Goal: Contribute content

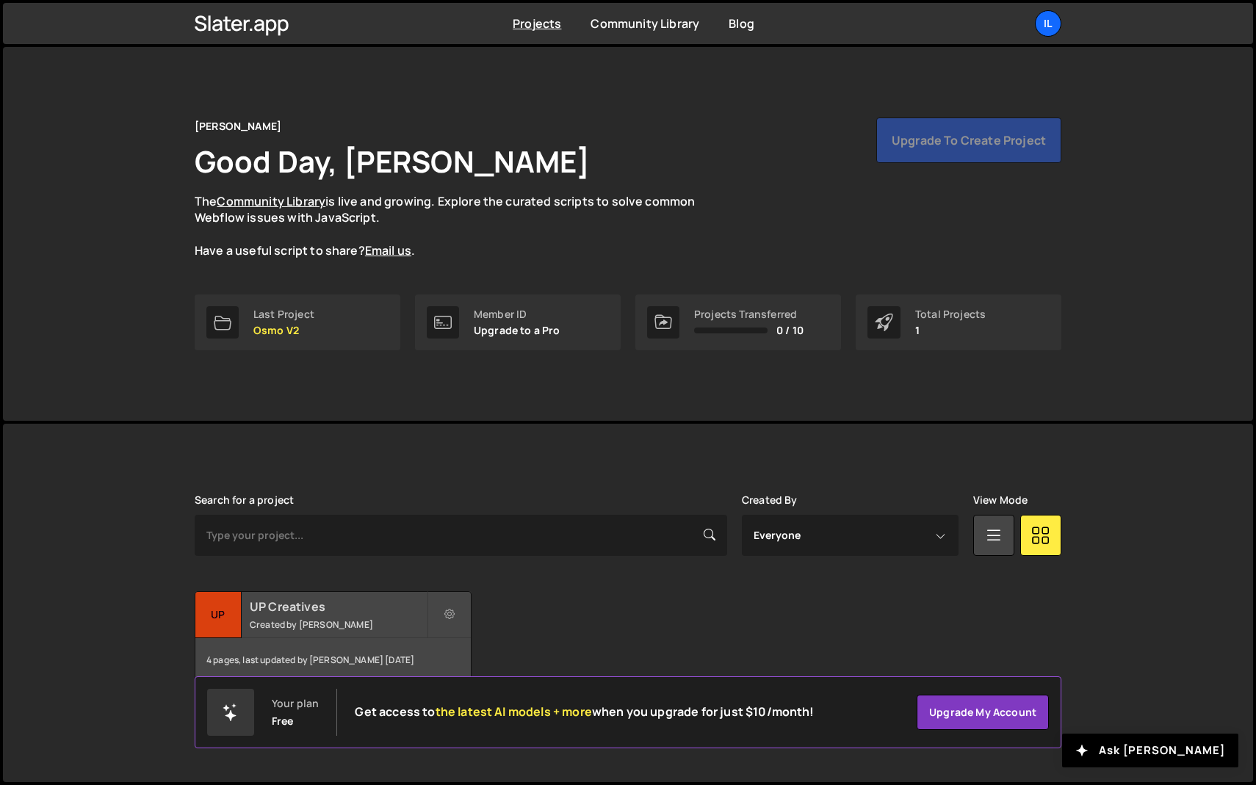
click at [341, 641] on div "4 pages, last updated by Ilja van Eck 7 months ago" at bounding box center [332, 660] width 275 height 44
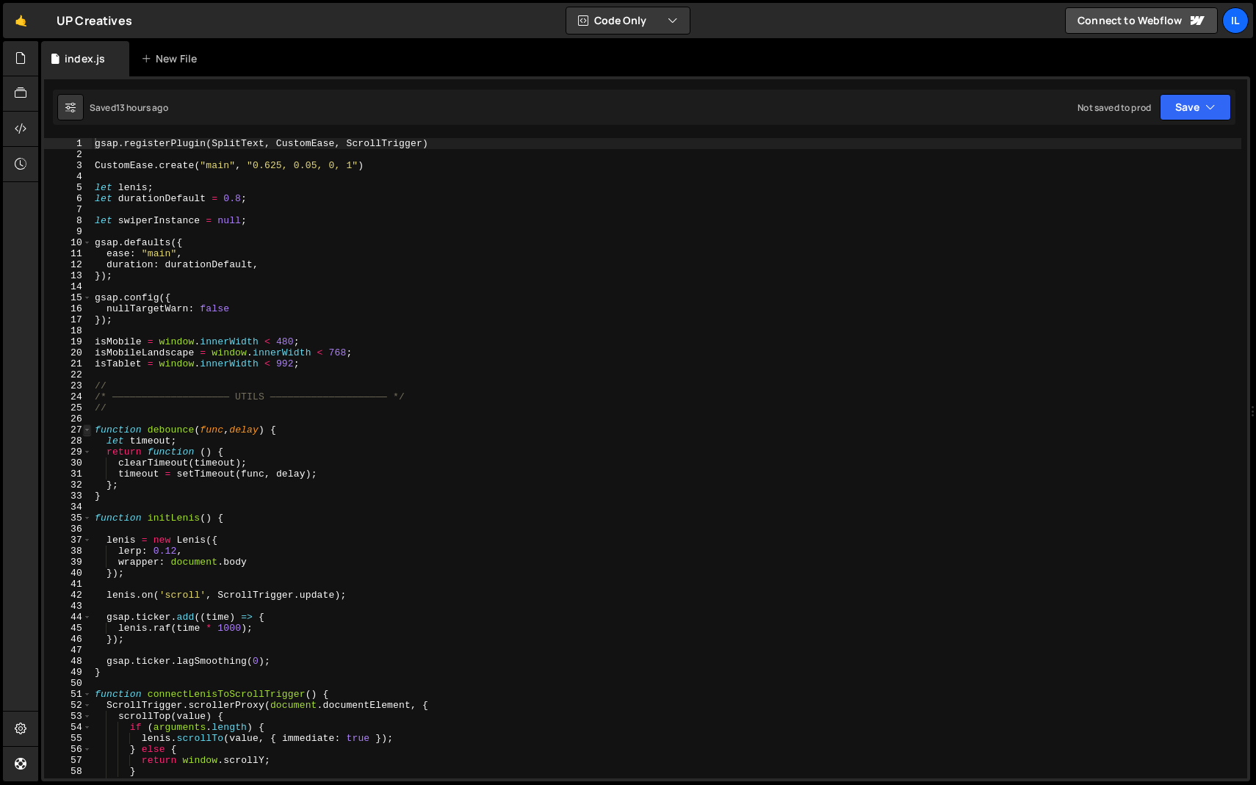
click at [88, 429] on span at bounding box center [87, 430] width 8 height 11
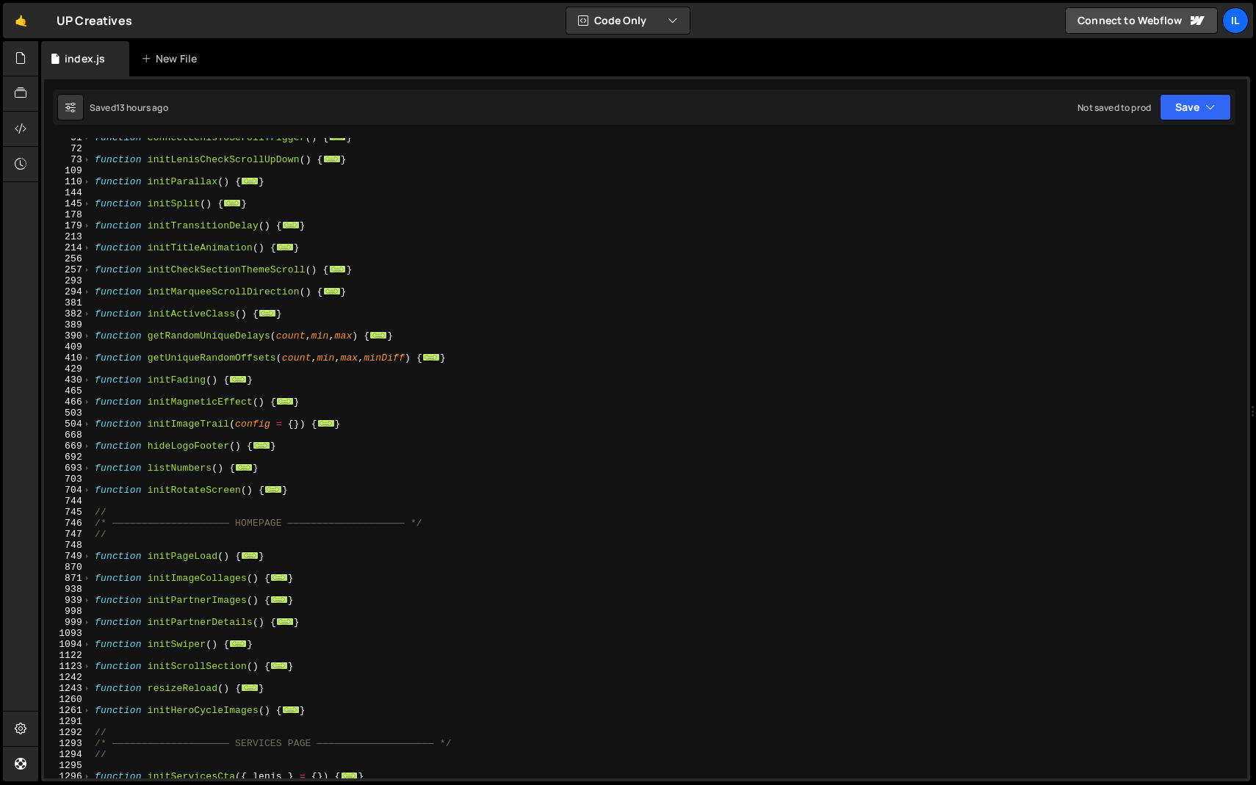
scroll to position [306, 0]
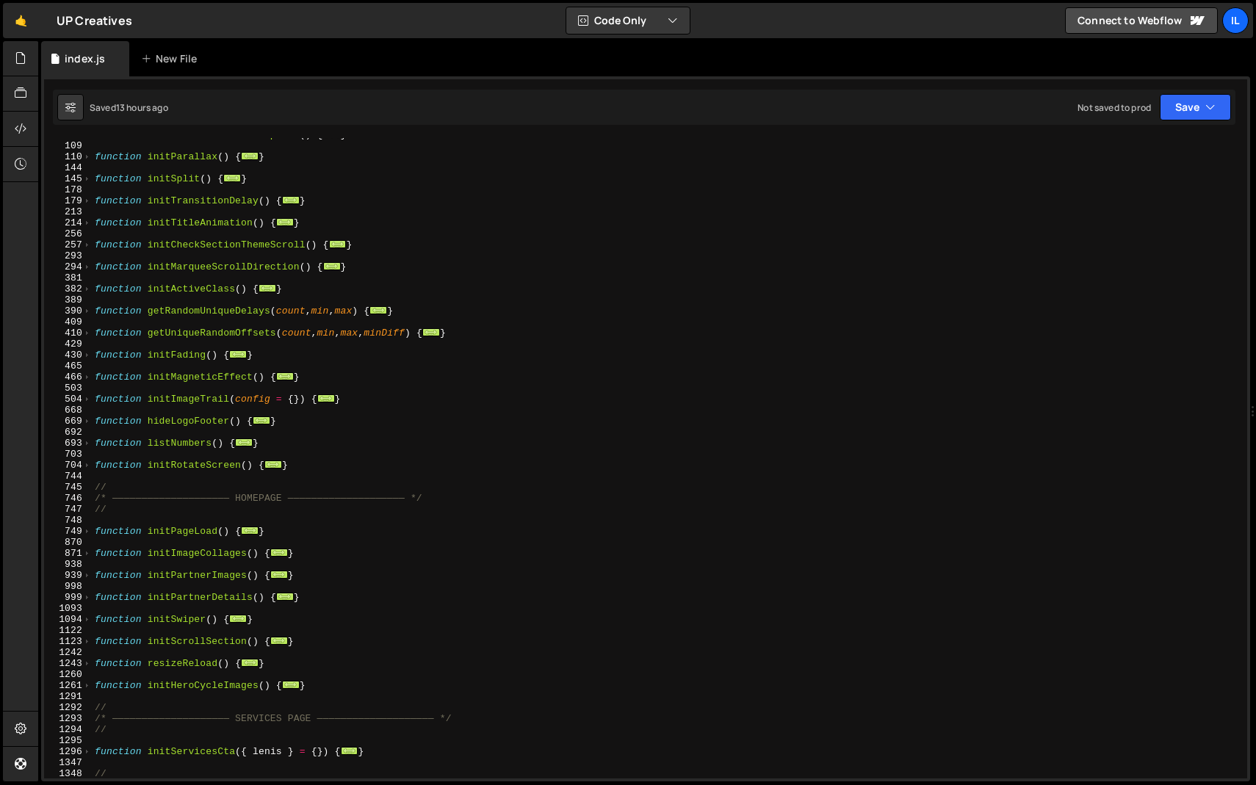
click at [303, 464] on div "function initLenisCheckScrollUpDown ( ) { ... } function initParallax ( ) { ...…" at bounding box center [666, 460] width 1149 height 662
type textarea "}"
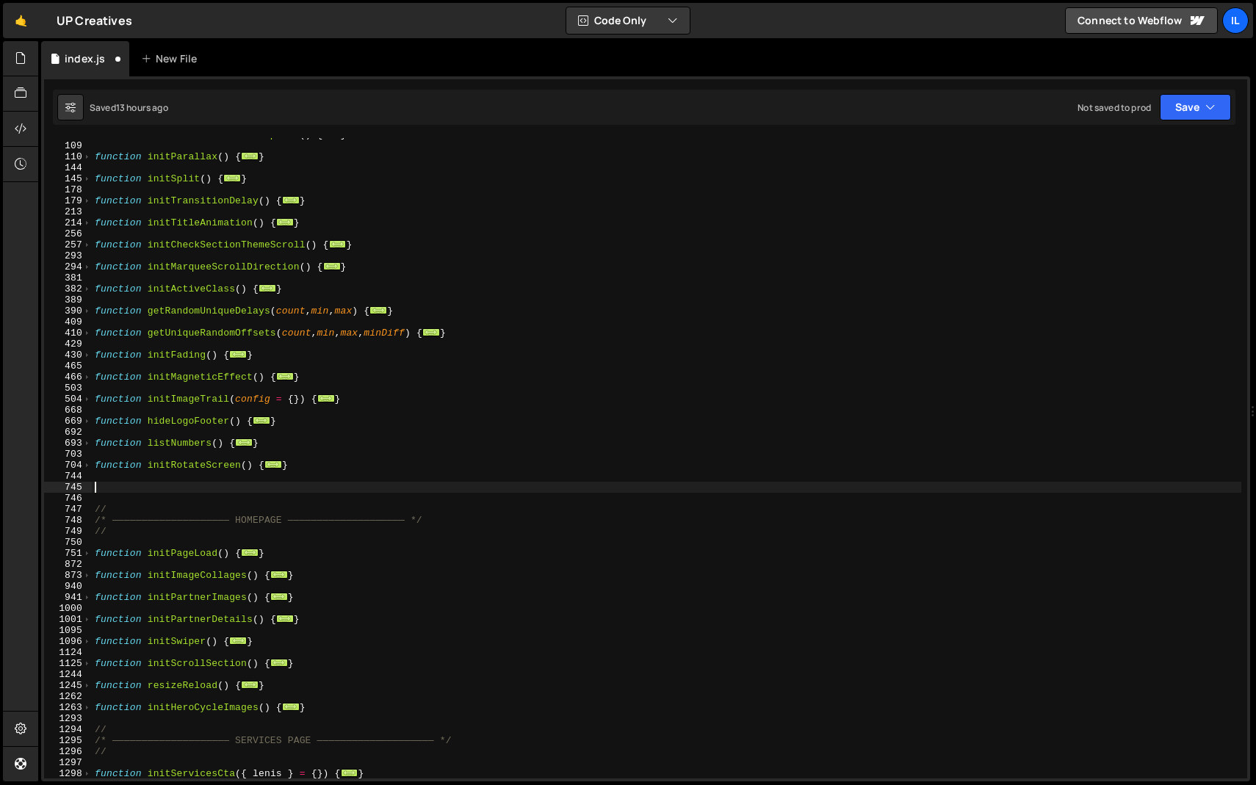
paste textarea "}"
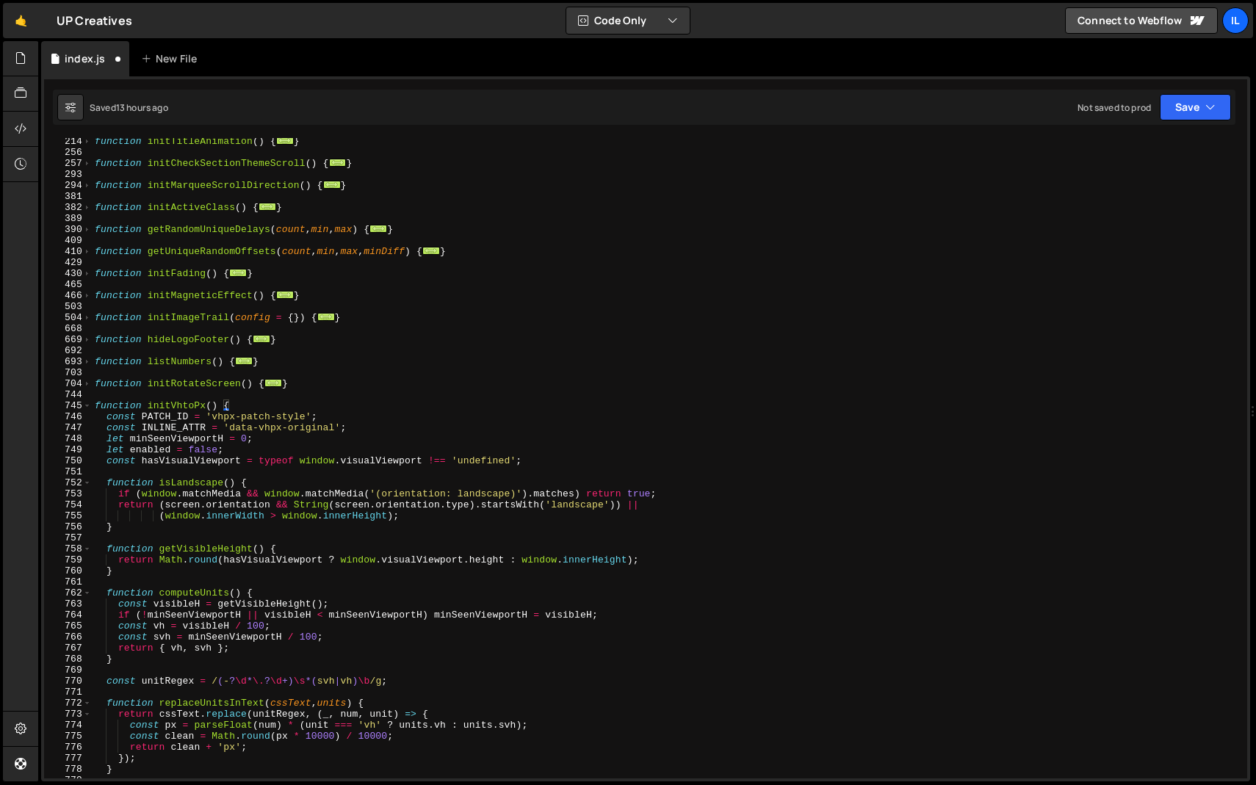
scroll to position [371, 0]
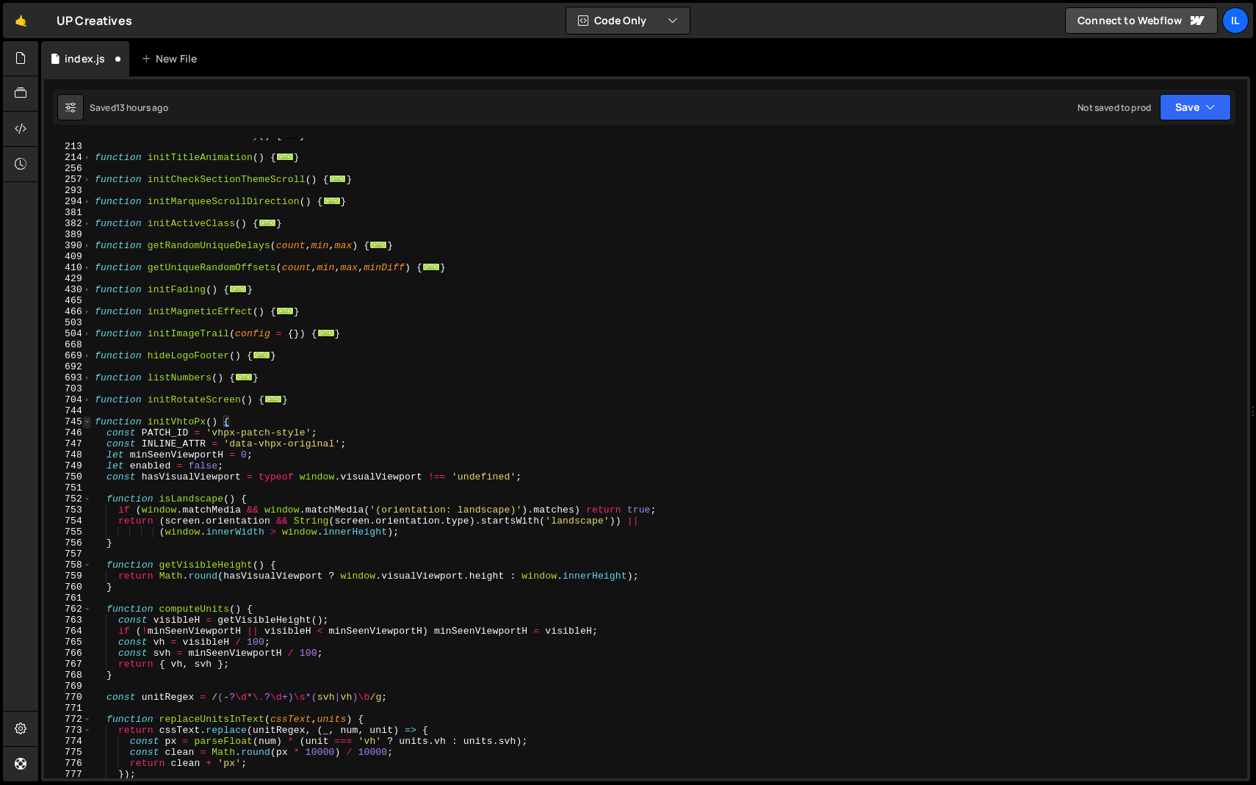
click at [86, 424] on span at bounding box center [87, 421] width 8 height 11
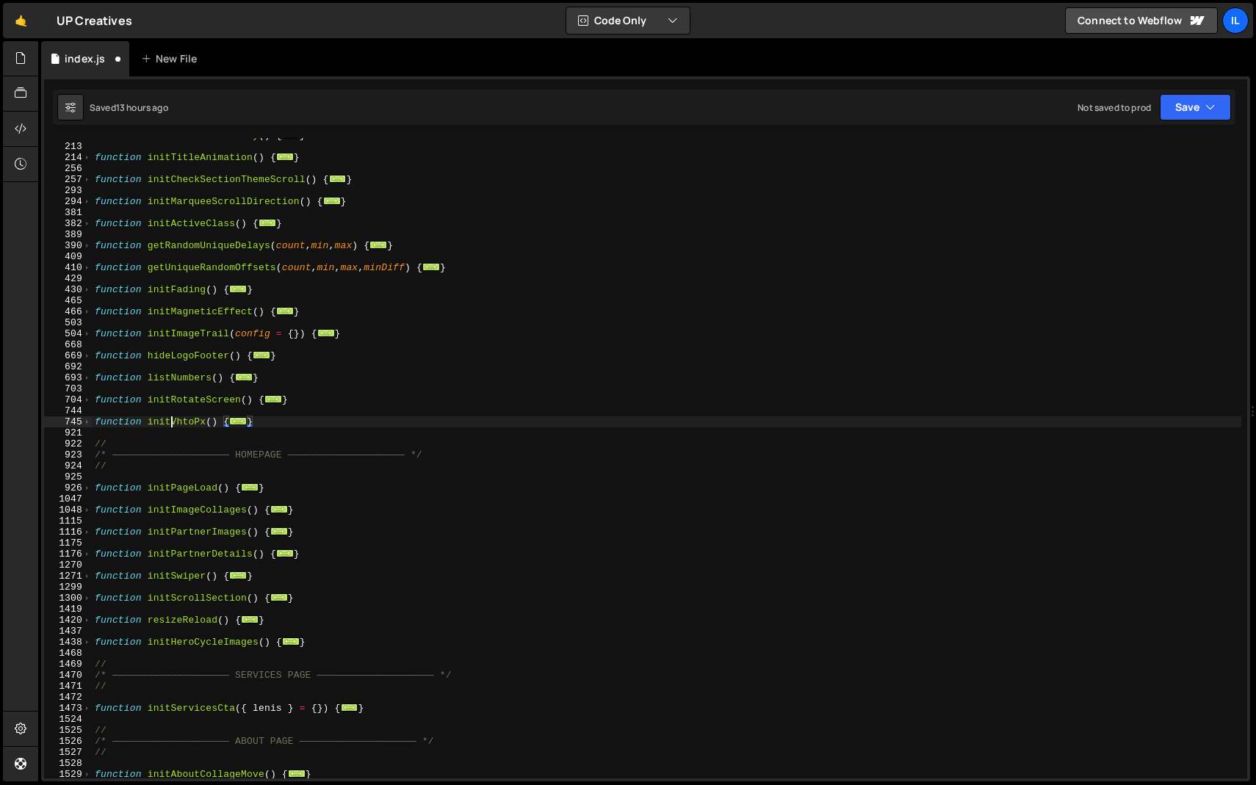
click at [171, 417] on div "function initTransitionDelay ( ) { ... } function initTitleAnimation ( ) { ... …" at bounding box center [666, 461] width 1149 height 662
type textarea "function initVhtoPx() {"
click at [171, 417] on div "function initTransitionDelay ( ) { ... } function initTitleAnimation ( ) { ... …" at bounding box center [666, 461] width 1149 height 662
click at [181, 437] on div "function initTransitionDelay ( ) { ... } function initTitleAnimation ( ) { ... …" at bounding box center [666, 461] width 1149 height 662
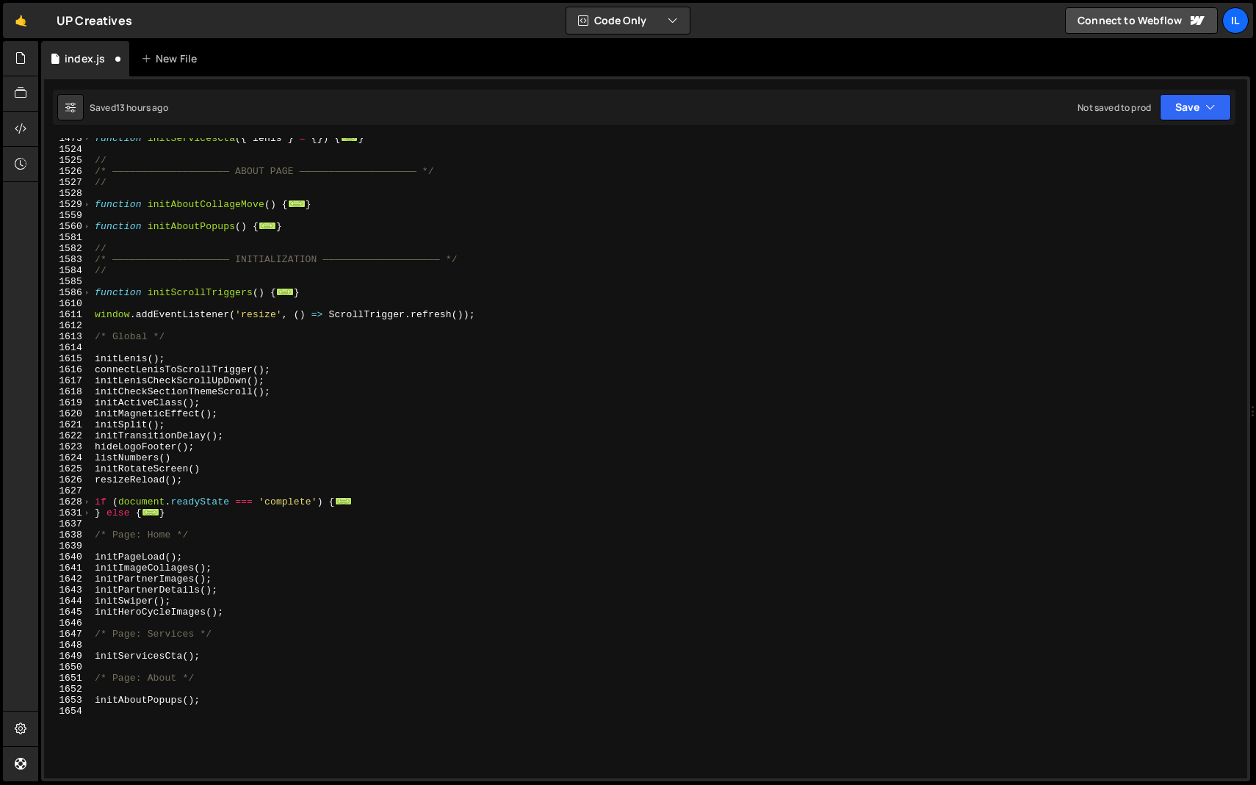
scroll to position [988, 0]
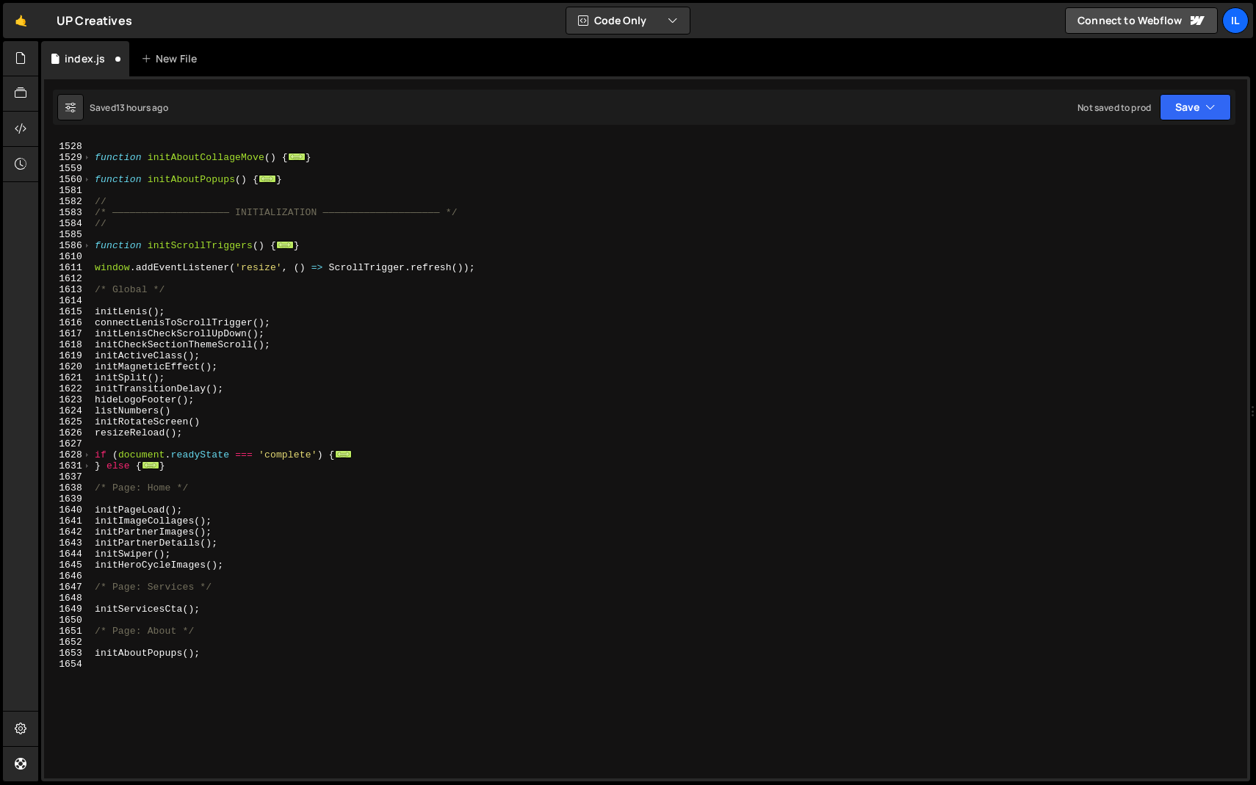
click at [212, 422] on div "// function initAboutCollageMove ( ) { ... } function initAboutPopups ( ) { ...…" at bounding box center [666, 461] width 1149 height 662
type textarea "initRotateScreen()"
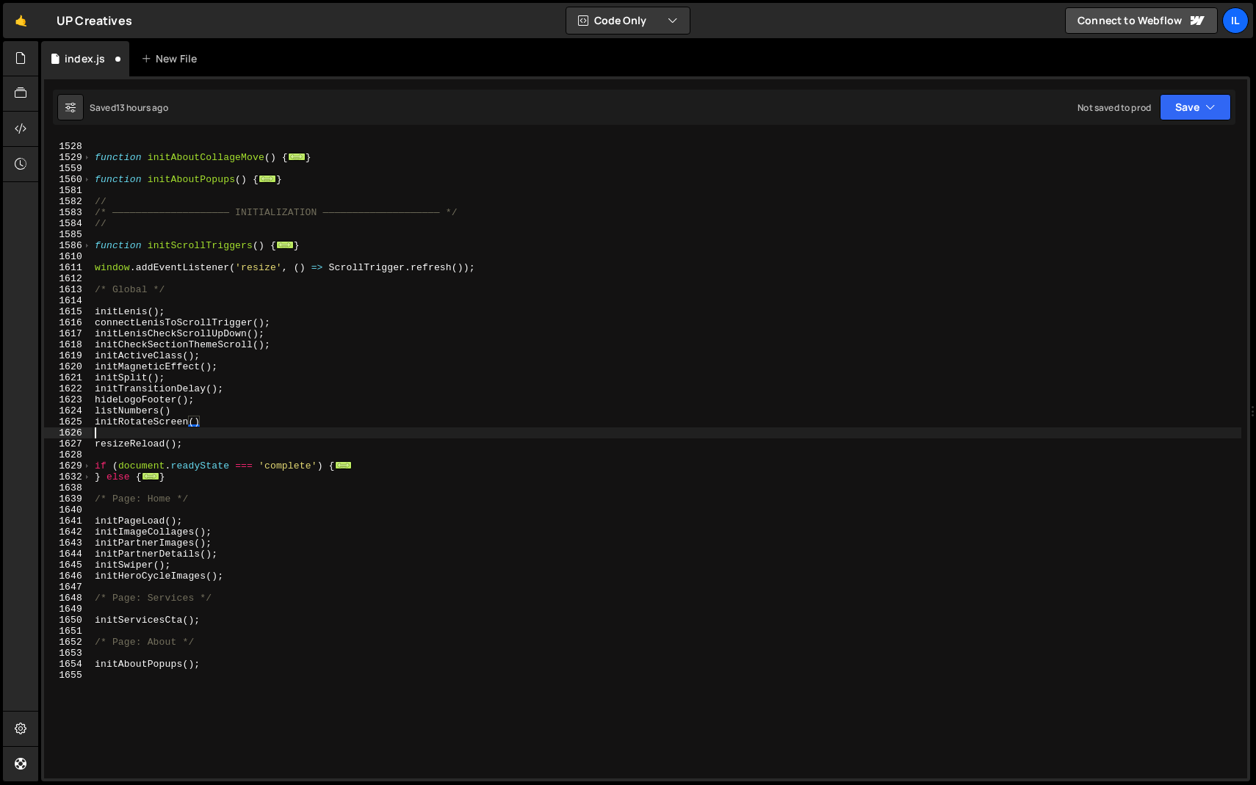
paste textarea "initVhtoPx"
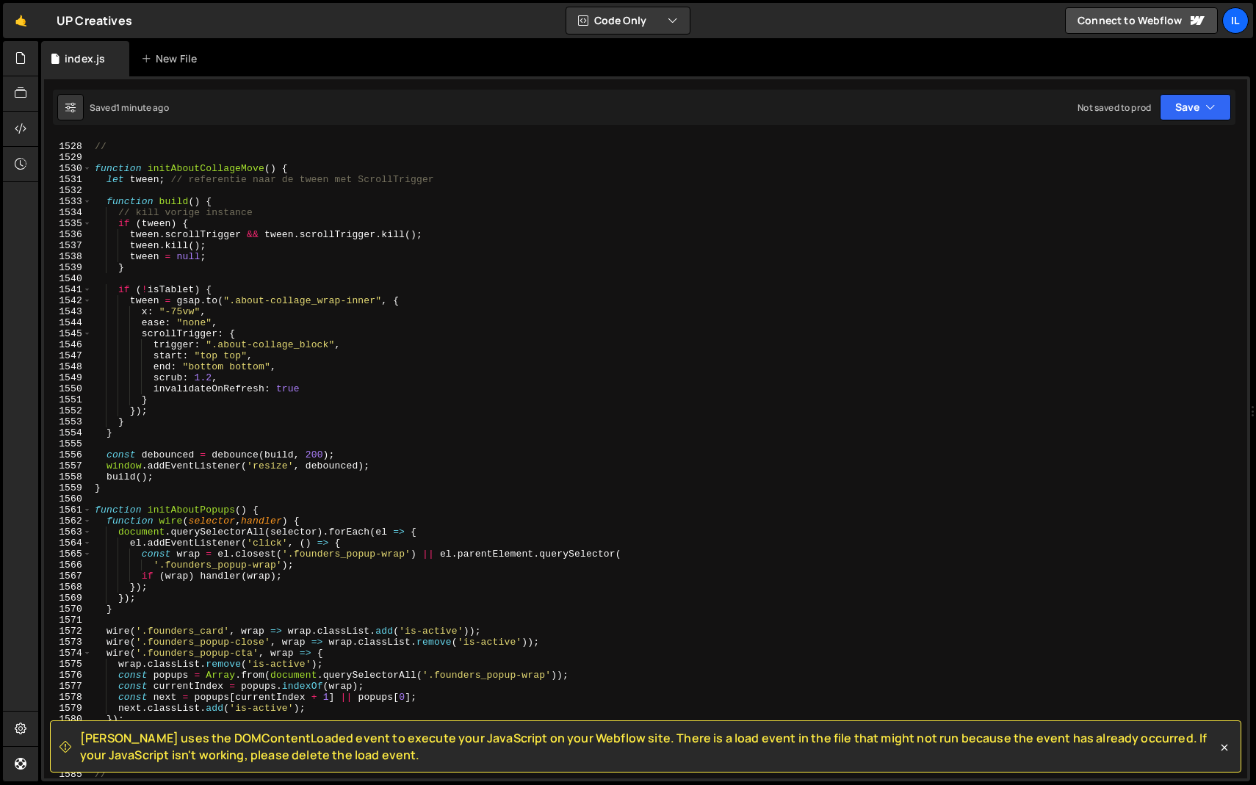
click at [389, 350] on div "/* ———————————————————— ABOUT PAGE ———————————————————— */ // function initAbou…" at bounding box center [666, 461] width 1149 height 662
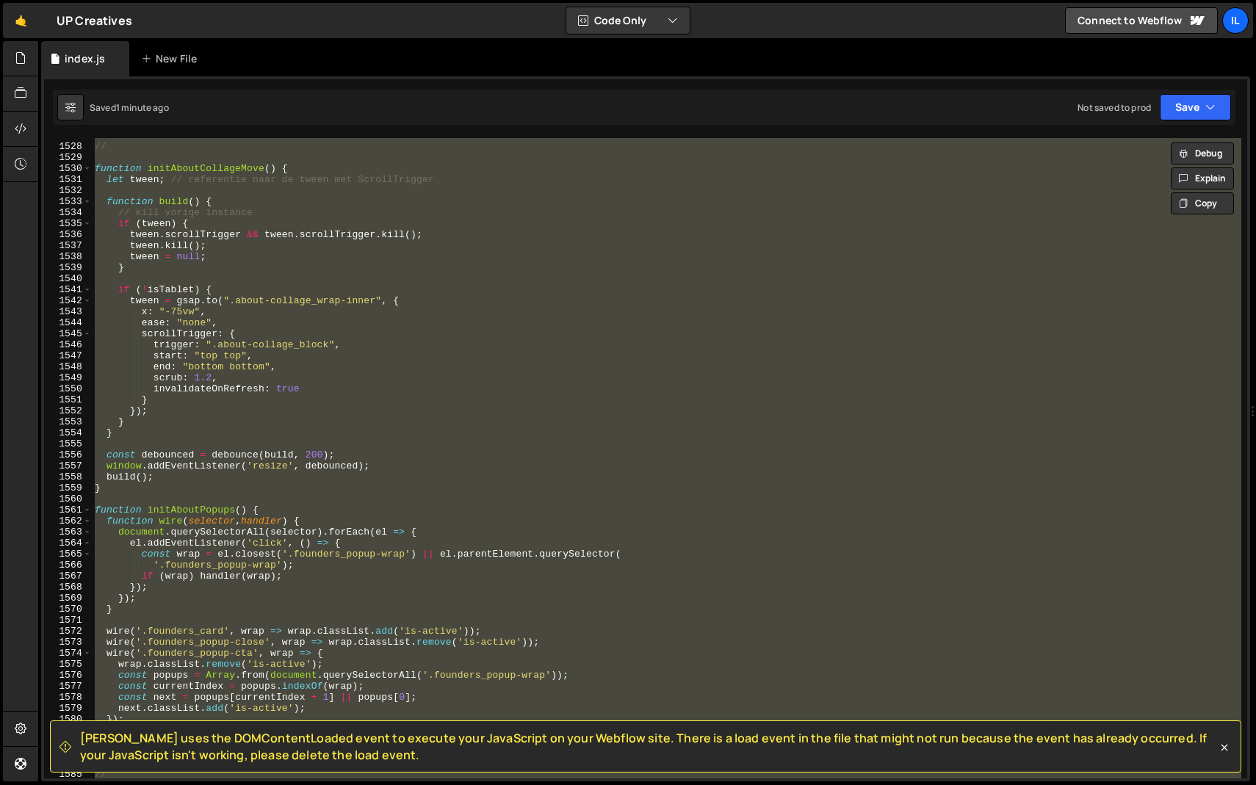
click at [369, 367] on div "/* ———————————————————— ABOUT PAGE ———————————————————— */ // function initAbou…" at bounding box center [666, 458] width 1149 height 640
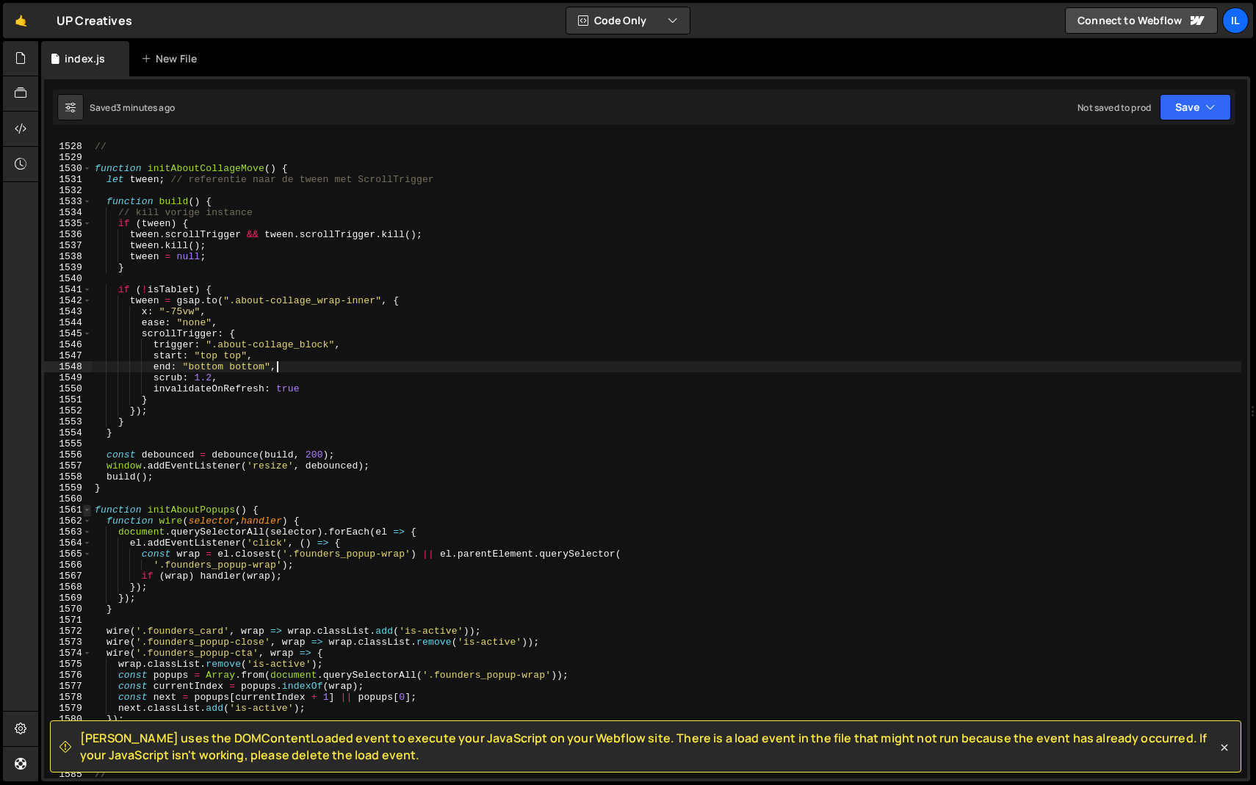
click at [89, 508] on span at bounding box center [87, 510] width 8 height 11
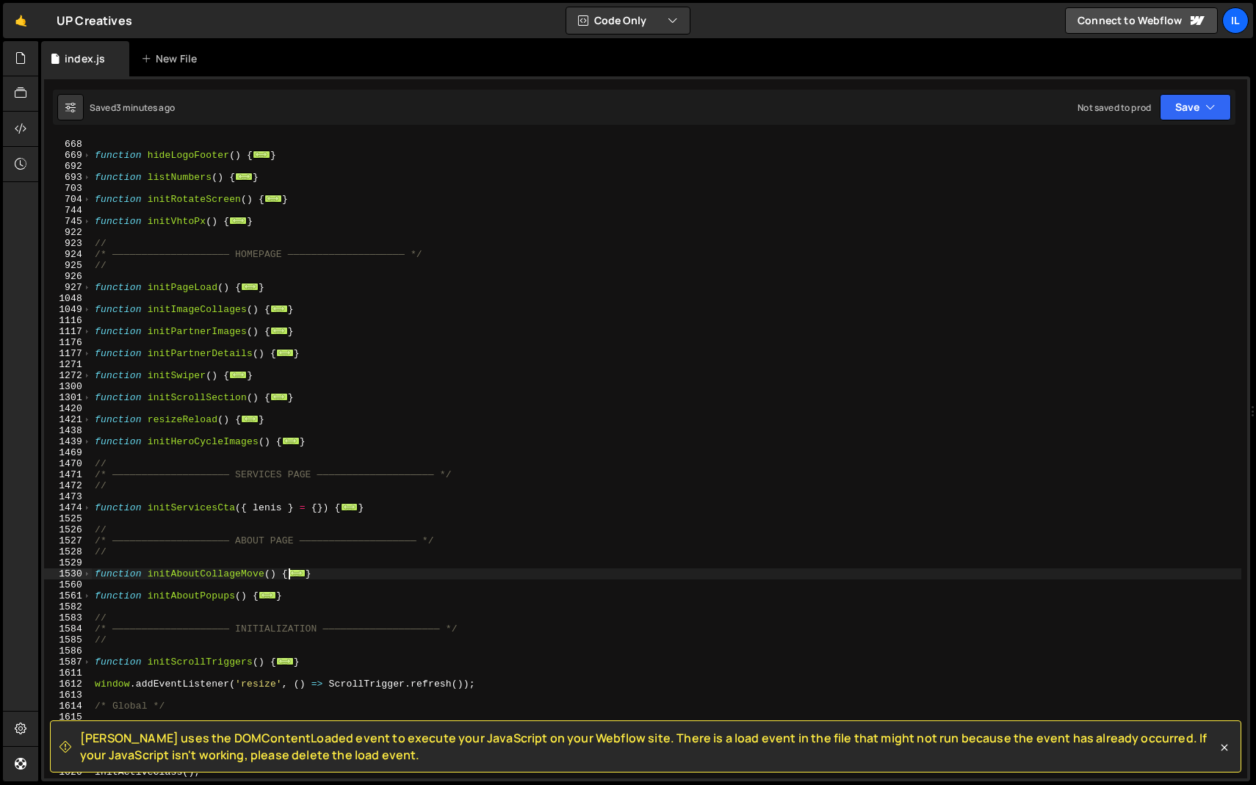
scroll to position [551, 0]
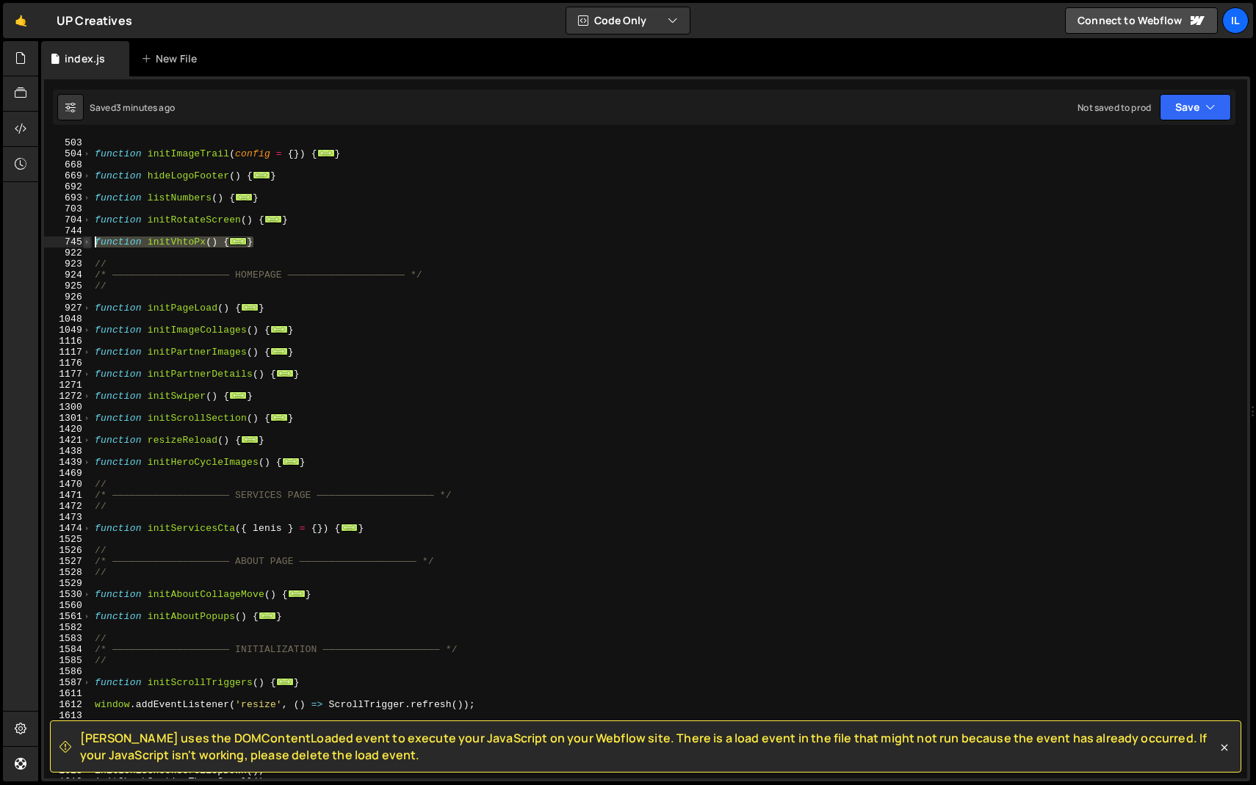
drag, startPoint x: 261, startPoint y: 247, endPoint x: 87, endPoint y: 244, distance: 173.4
click at [87, 244] on div "end: "bottom bottom", 503 504 668 669 692 693 703 704 744 745 922 923 924 925 9…" at bounding box center [645, 458] width 1203 height 640
paste textarea "}"
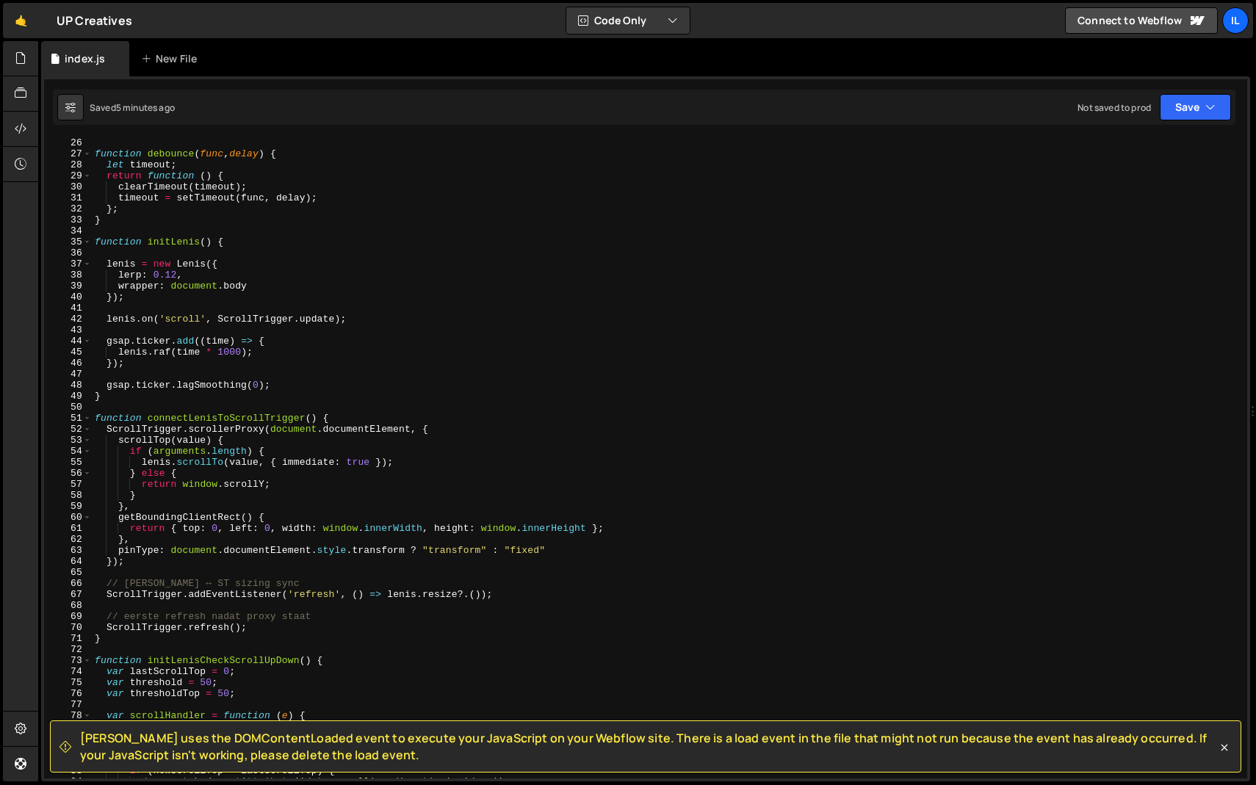
scroll to position [0, 0]
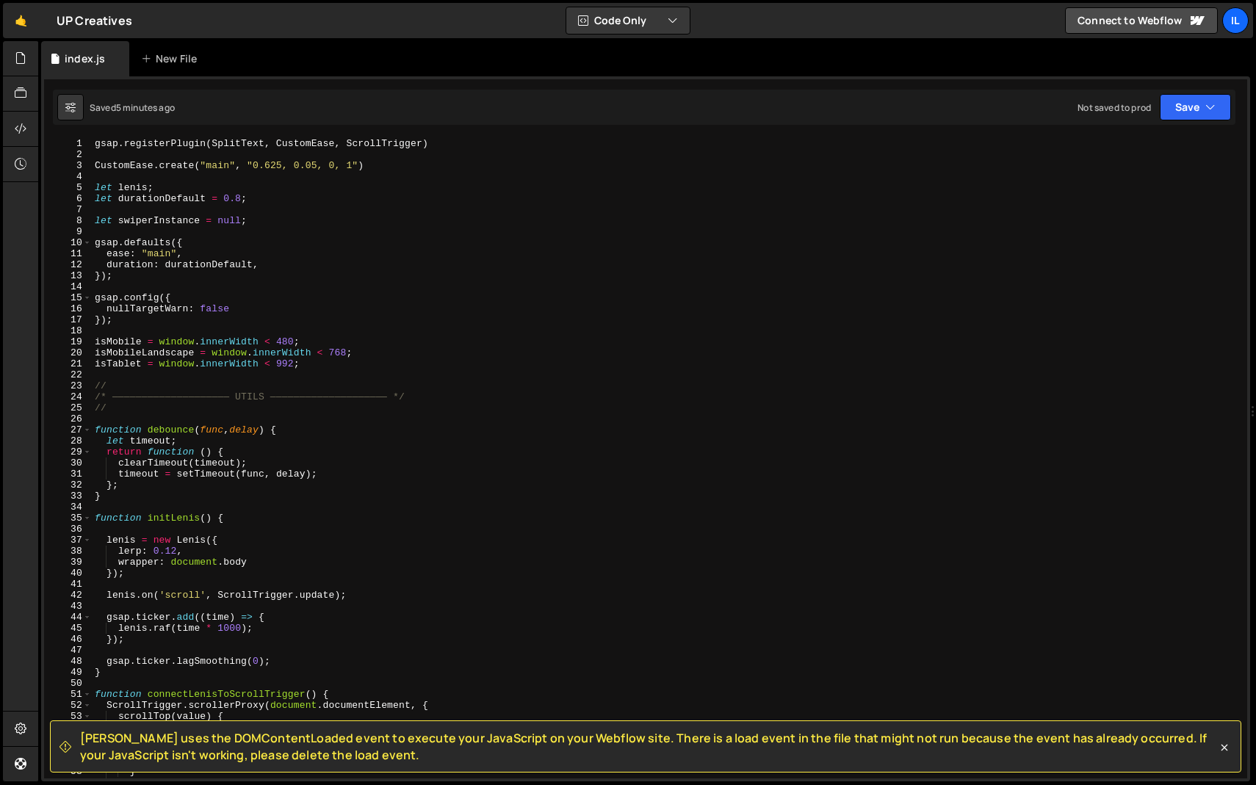
click at [341, 351] on div "gsap . registerPlugin ( SplitText , CustomEase , ScrollTrigger ) CustomEase . c…" at bounding box center [666, 469] width 1149 height 662
type textarea "isMobileLandscape = window.innerWidth < 768;"
click at [341, 351] on div "gsap . registerPlugin ( SplitText , CustomEase , ScrollTrigger ) CustomEase . c…" at bounding box center [666, 469] width 1149 height 662
click at [350, 351] on div "gsap . registerPlugin ( SplitText , CustomEase , ScrollTrigger ) CustomEase . c…" at bounding box center [666, 458] width 1149 height 640
drag, startPoint x: 346, startPoint y: 351, endPoint x: 316, endPoint y: 353, distance: 30.1
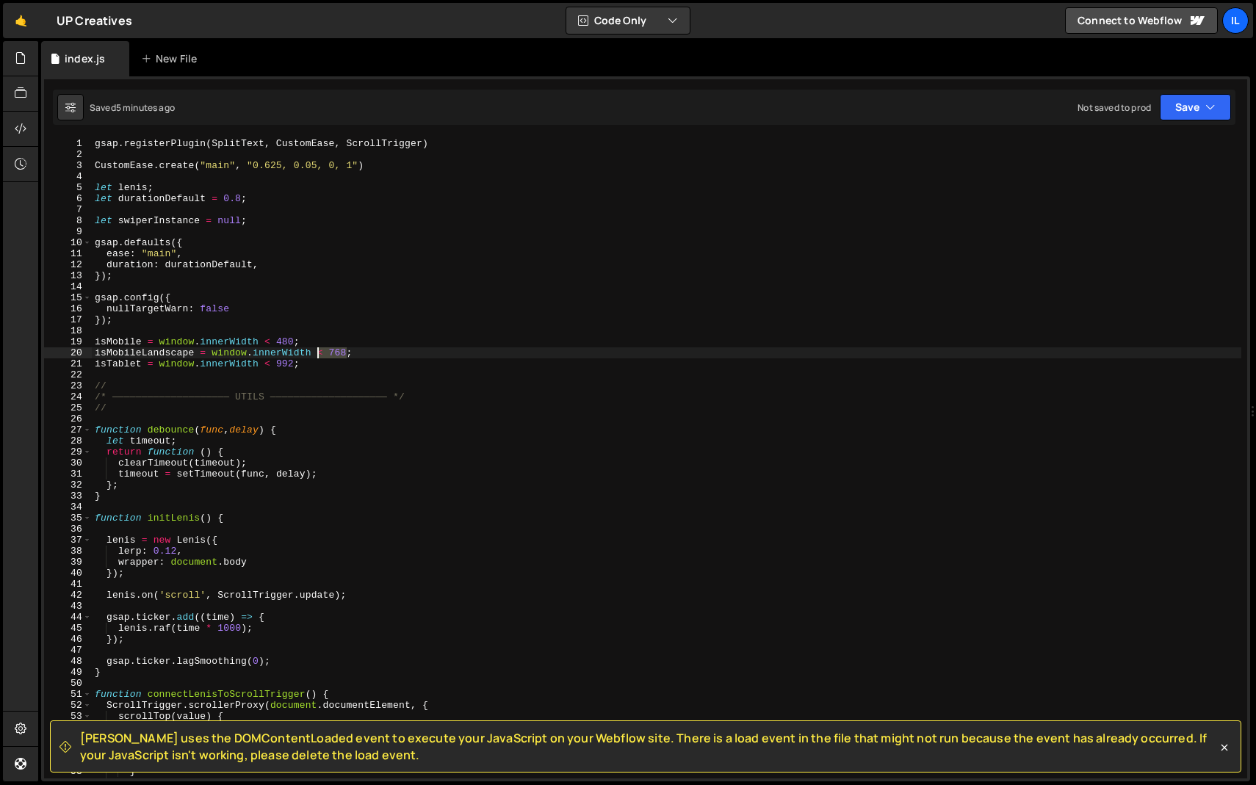
click at [316, 353] on div "gsap . registerPlugin ( SplitText , CustomEase , ScrollTrigger ) CustomEase . c…" at bounding box center [666, 469] width 1149 height 662
click at [306, 375] on div "gsap . registerPlugin ( SplitText , CustomEase , ScrollTrigger ) CustomEase . c…" at bounding box center [666, 469] width 1149 height 662
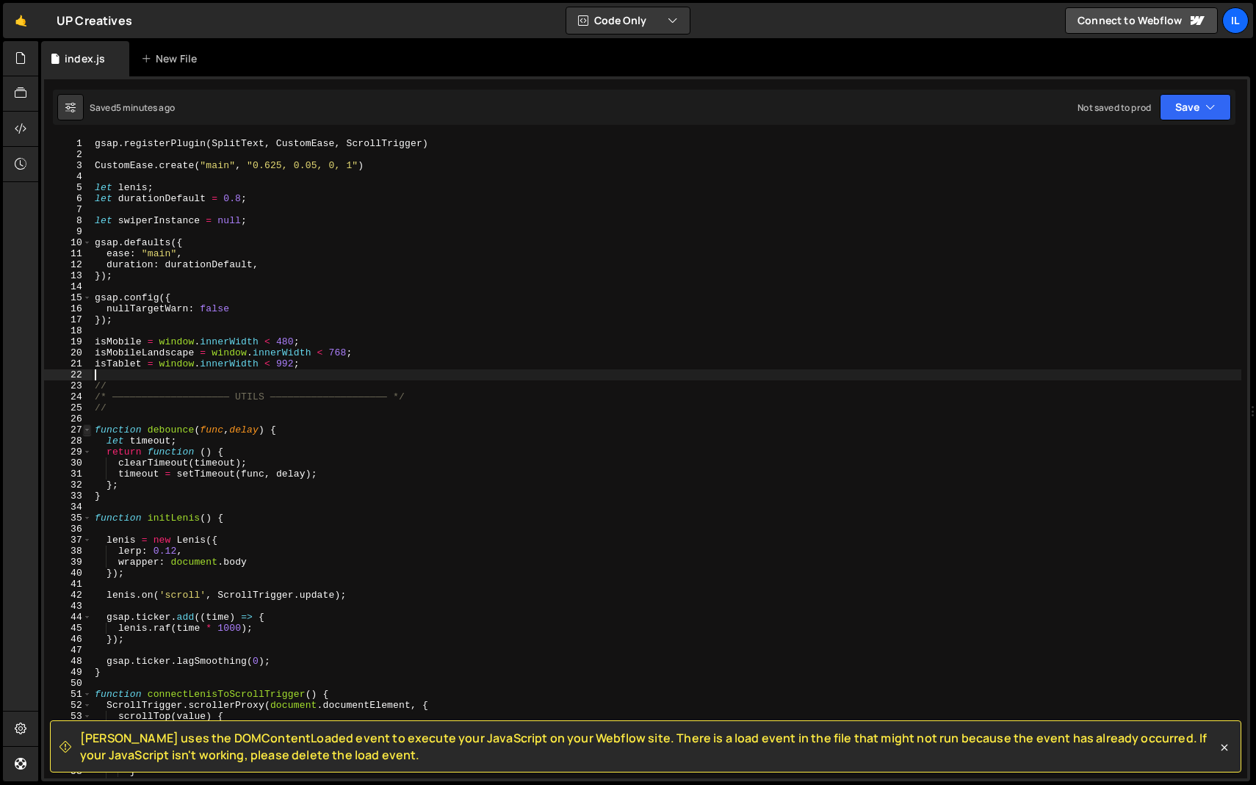
click at [88, 430] on span at bounding box center [87, 430] width 8 height 11
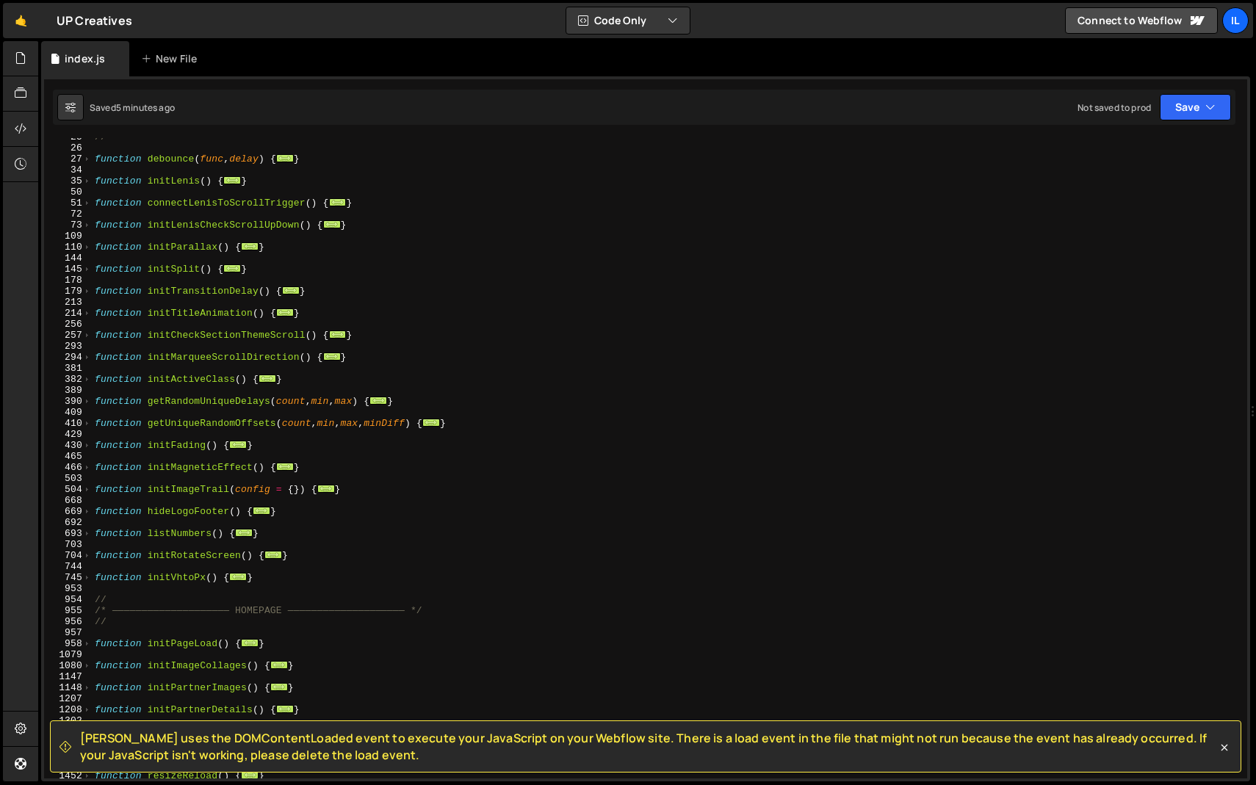
scroll to position [216, 0]
drag, startPoint x: 270, startPoint y: 583, endPoint x: 74, endPoint y: 583, distance: 196.1
click at [74, 583] on div "25 26 27 34 35 50 51 72 73 109 110 144 145 178 179 213 214 256 257 293 294 381 …" at bounding box center [645, 458] width 1203 height 640
drag, startPoint x: 264, startPoint y: 574, endPoint x: 48, endPoint y: 575, distance: 215.9
click at [48, 575] on div "25 26 27 34 35 50 51 72 73 109 110 144 145 178 179 213 214 256 257 293 294 381 …" at bounding box center [645, 458] width 1203 height 640
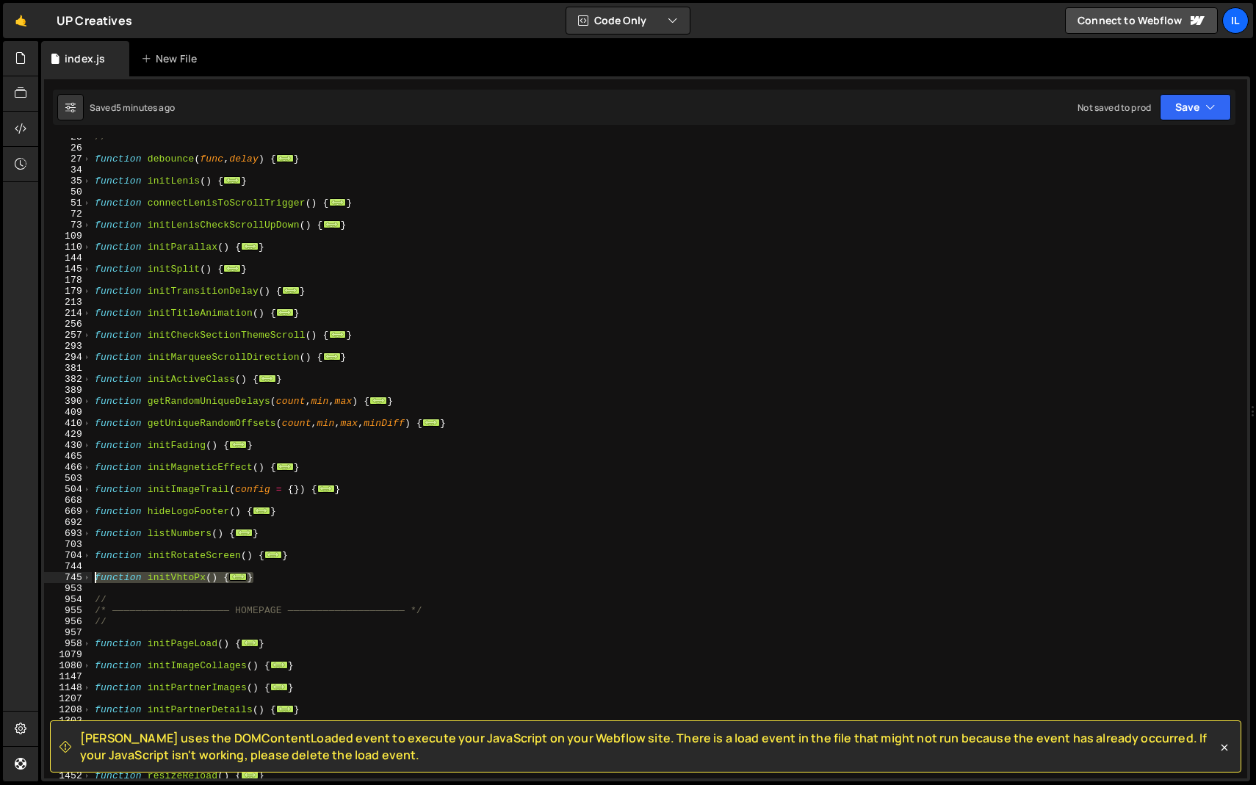
paste textarea "}"
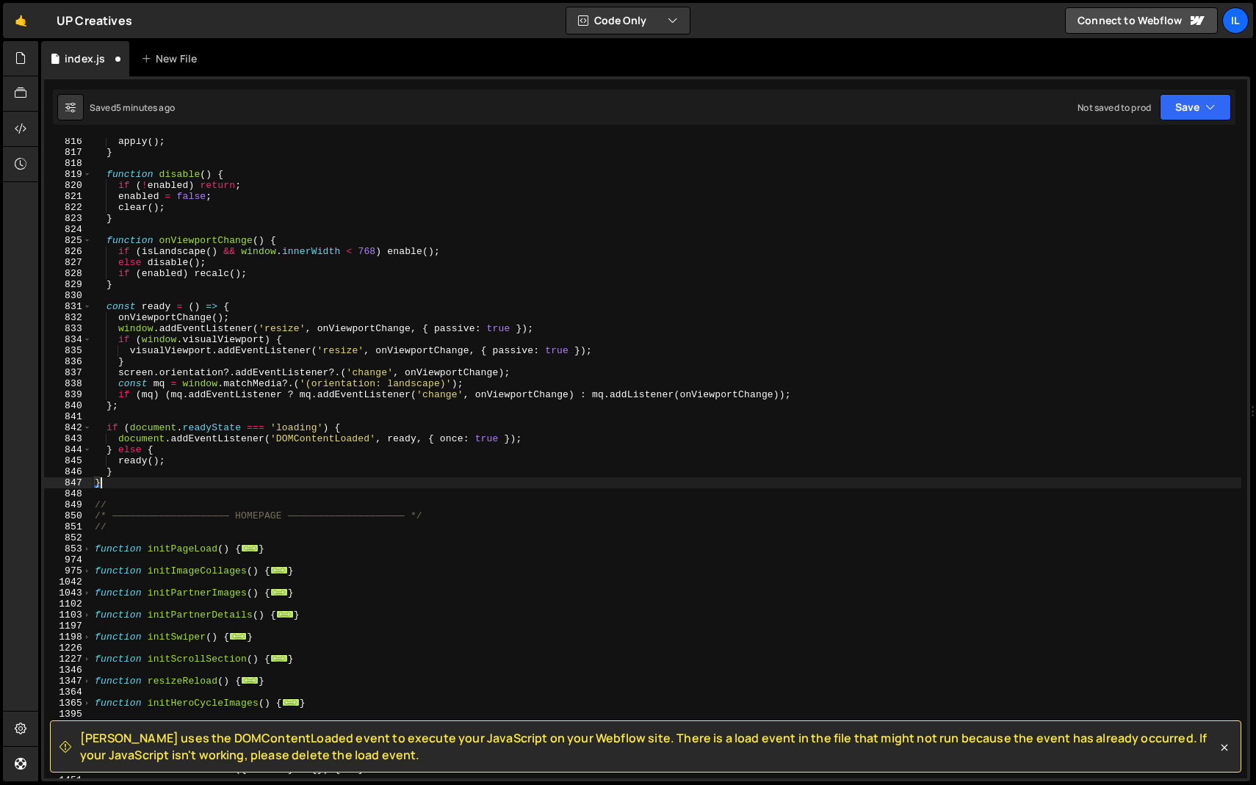
scroll to position [8981, 0]
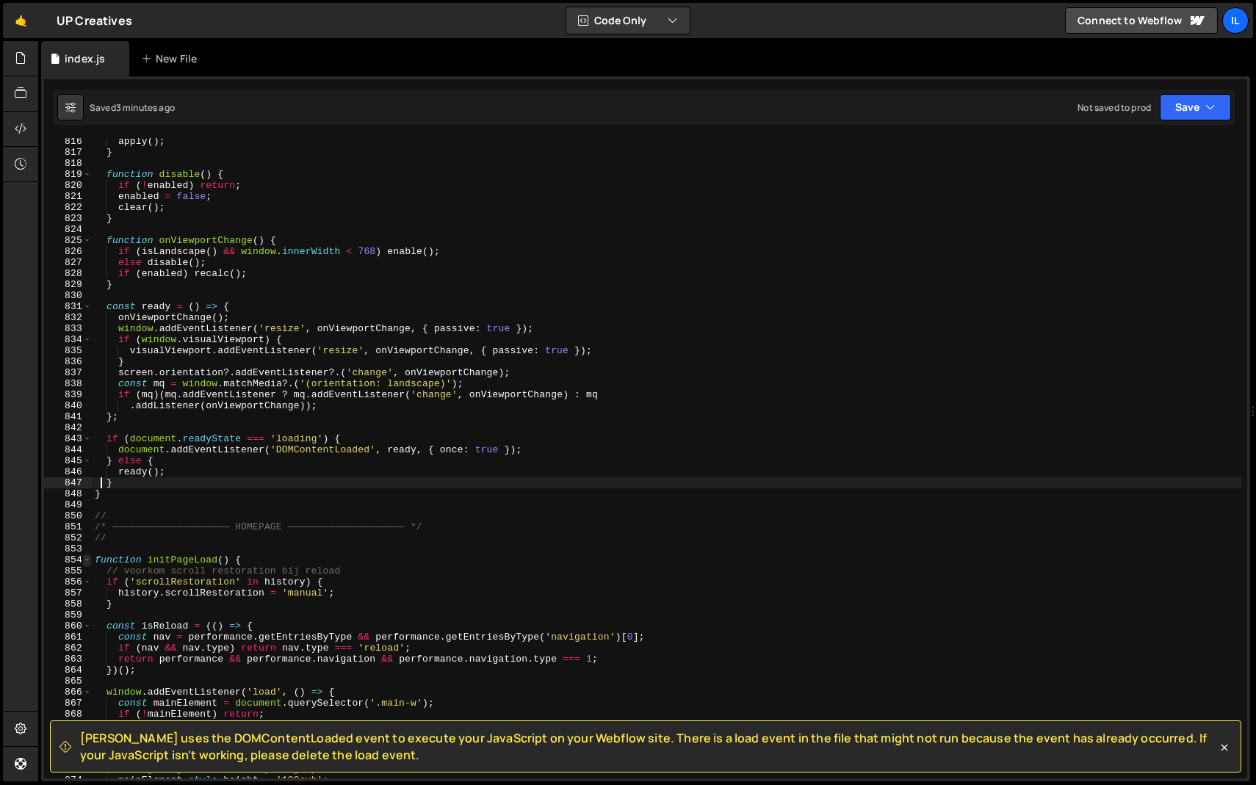
click at [87, 560] on span at bounding box center [87, 560] width 8 height 11
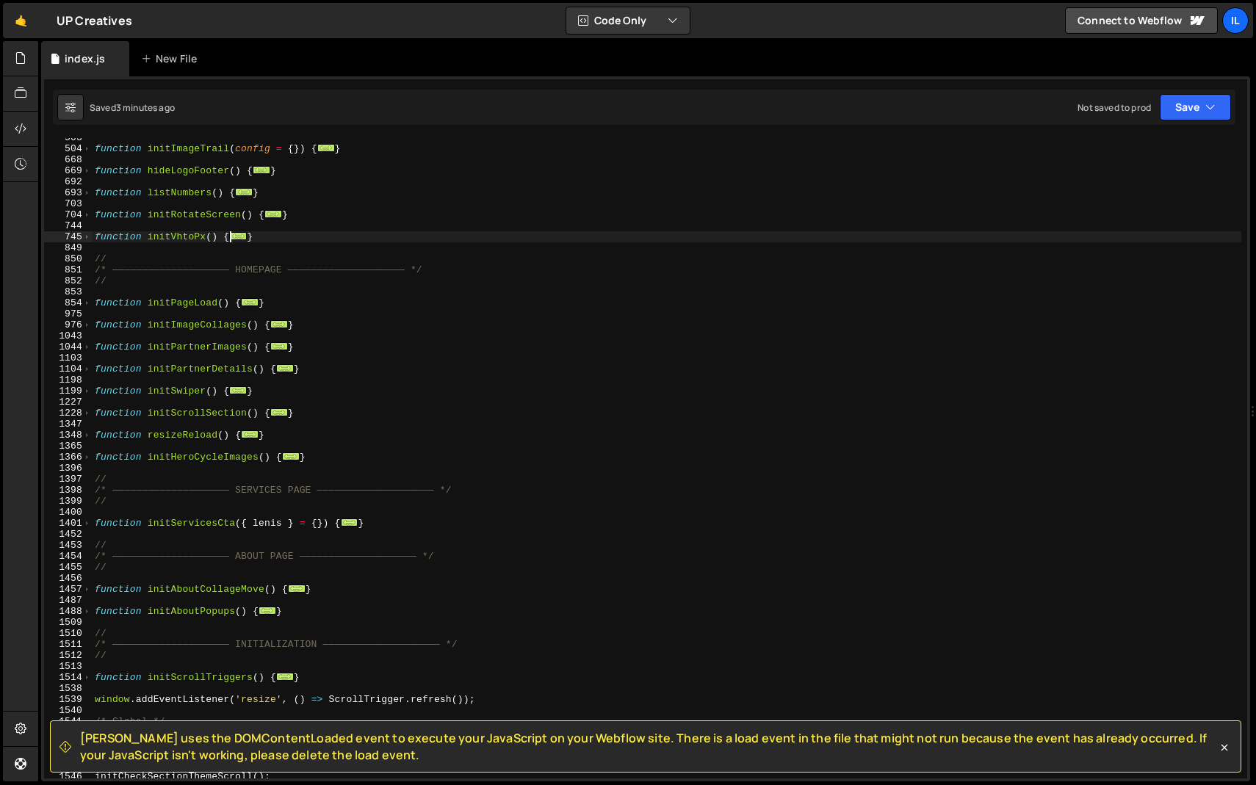
scroll to position [507, 0]
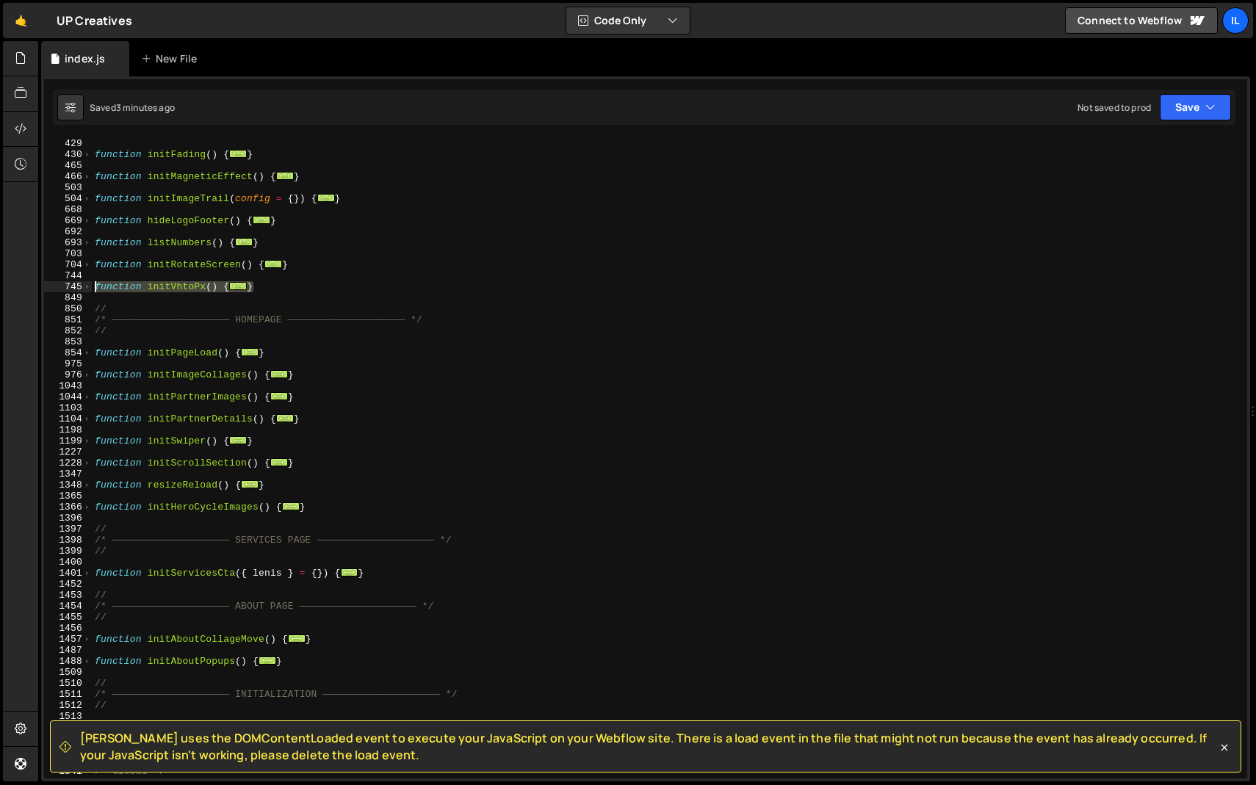
drag, startPoint x: 273, startPoint y: 289, endPoint x: 29, endPoint y: 290, distance: 243.8
click at [29, 290] on div "Hold on a sec... Are you certain you wish to leave this page? Any changes you'v…" at bounding box center [628, 392] width 1256 height 785
paste textarea "}"
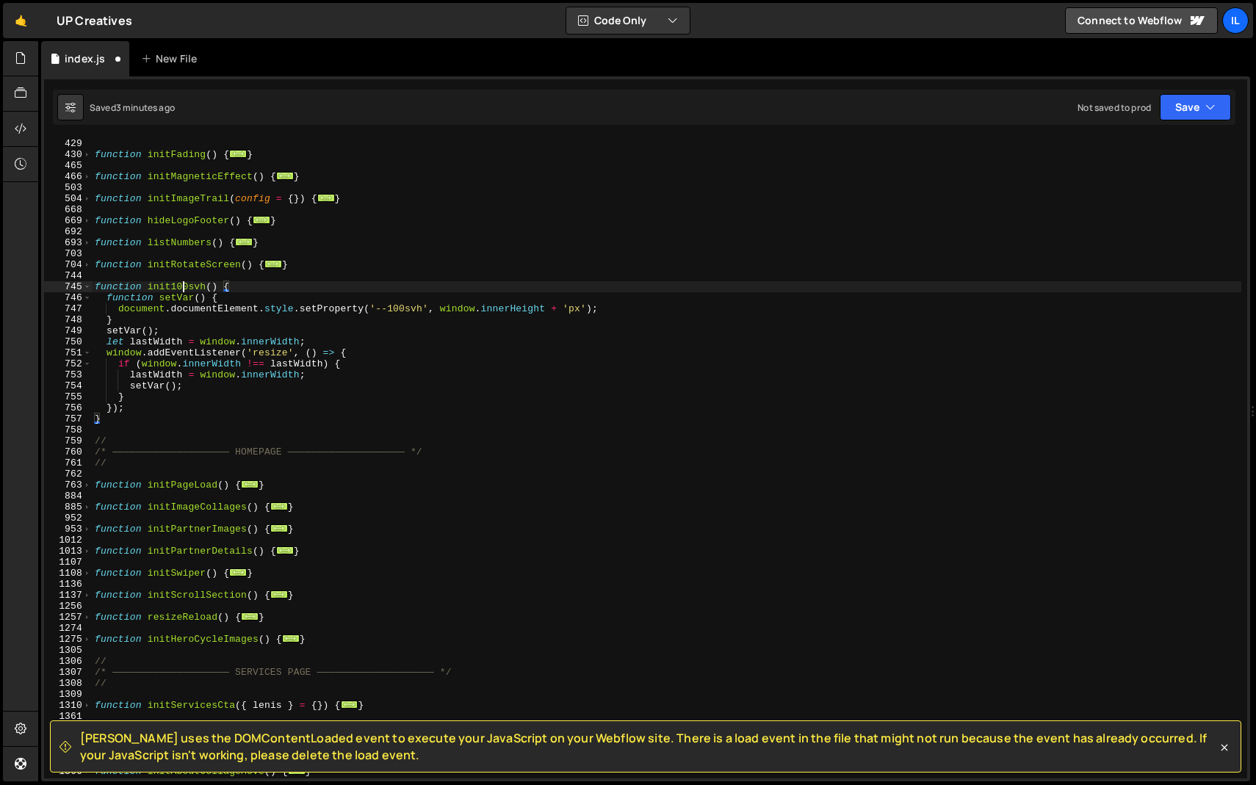
click at [181, 289] on div "function getUniqueRandomOffsets ( count , min , max , minDiff ) { ... } functio…" at bounding box center [666, 458] width 1149 height 662
click at [181, 391] on div "function getUniqueRandomOffsets ( count , min , max , minDiff ) { ... } functio…" at bounding box center [666, 458] width 1149 height 662
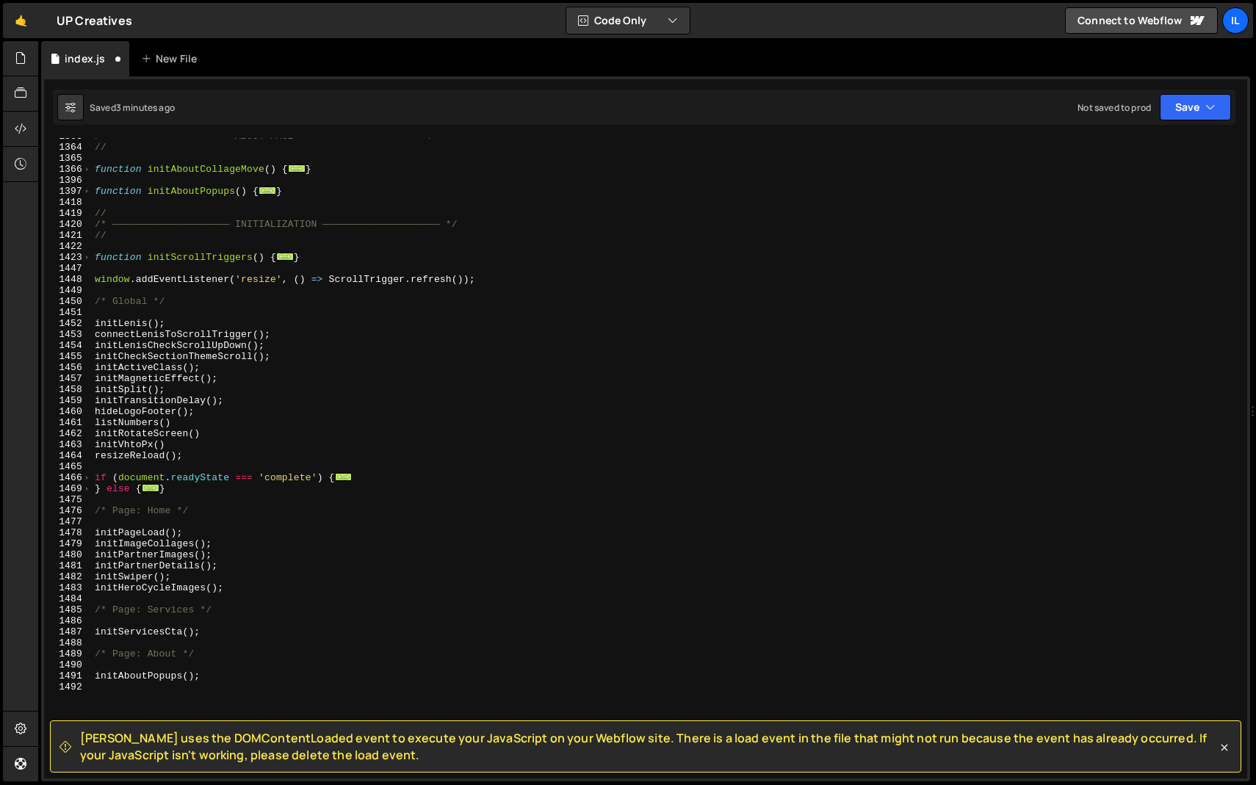
scroll to position [1111, 0]
click at [134, 440] on div "/* ———————————————————— ABOUT PAGE ———————————————————— */ // function initAbou…" at bounding box center [666, 460] width 1149 height 662
paste textarea "100svh"
type textarea "init100svh()"
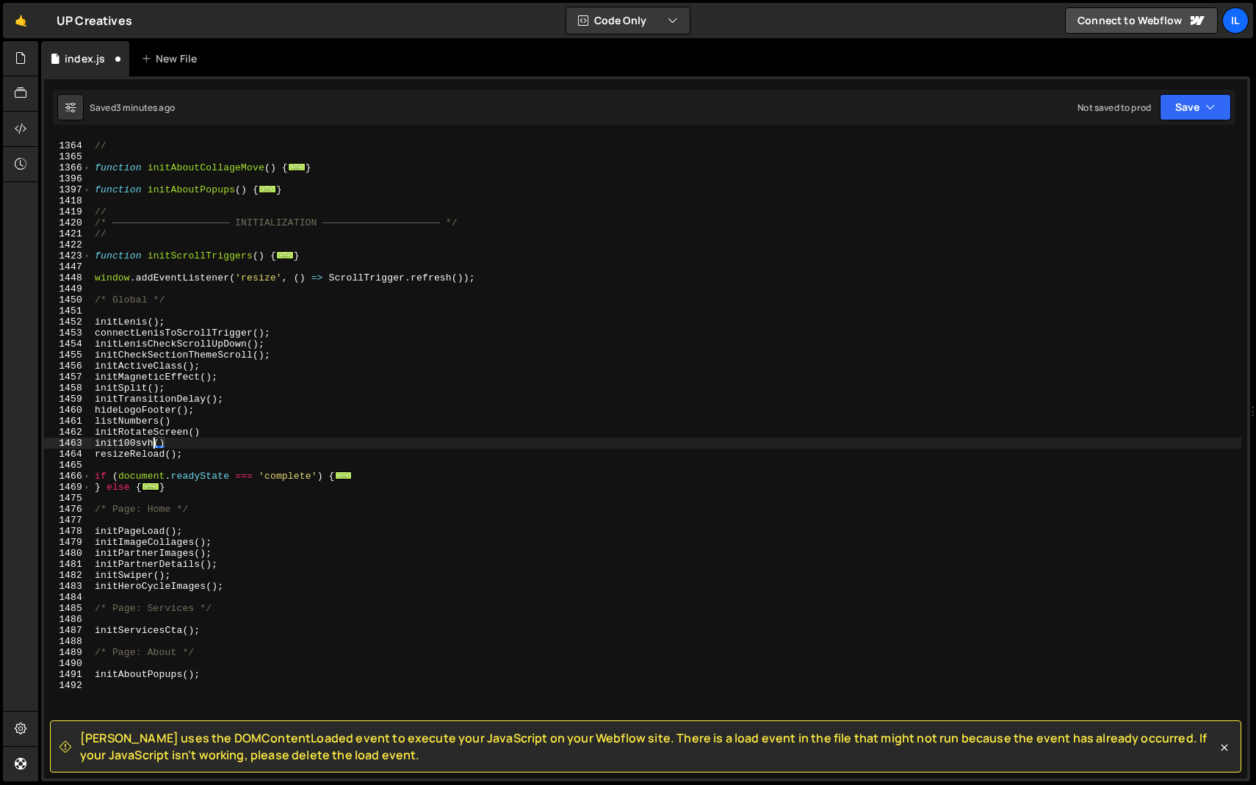
click at [173, 469] on div "/* ———————————————————— ABOUT PAGE ———————————————————— */ // function initAbou…" at bounding box center [666, 460] width 1149 height 662
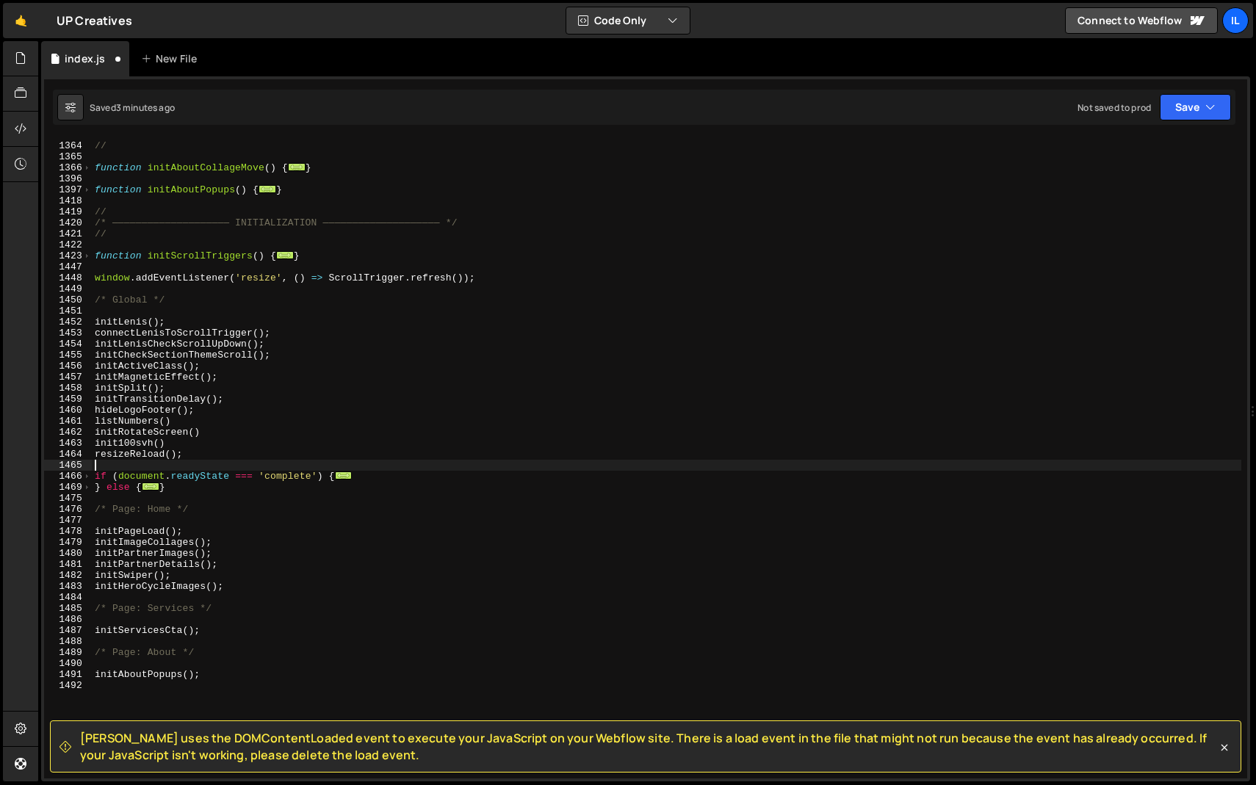
scroll to position [15014, 0]
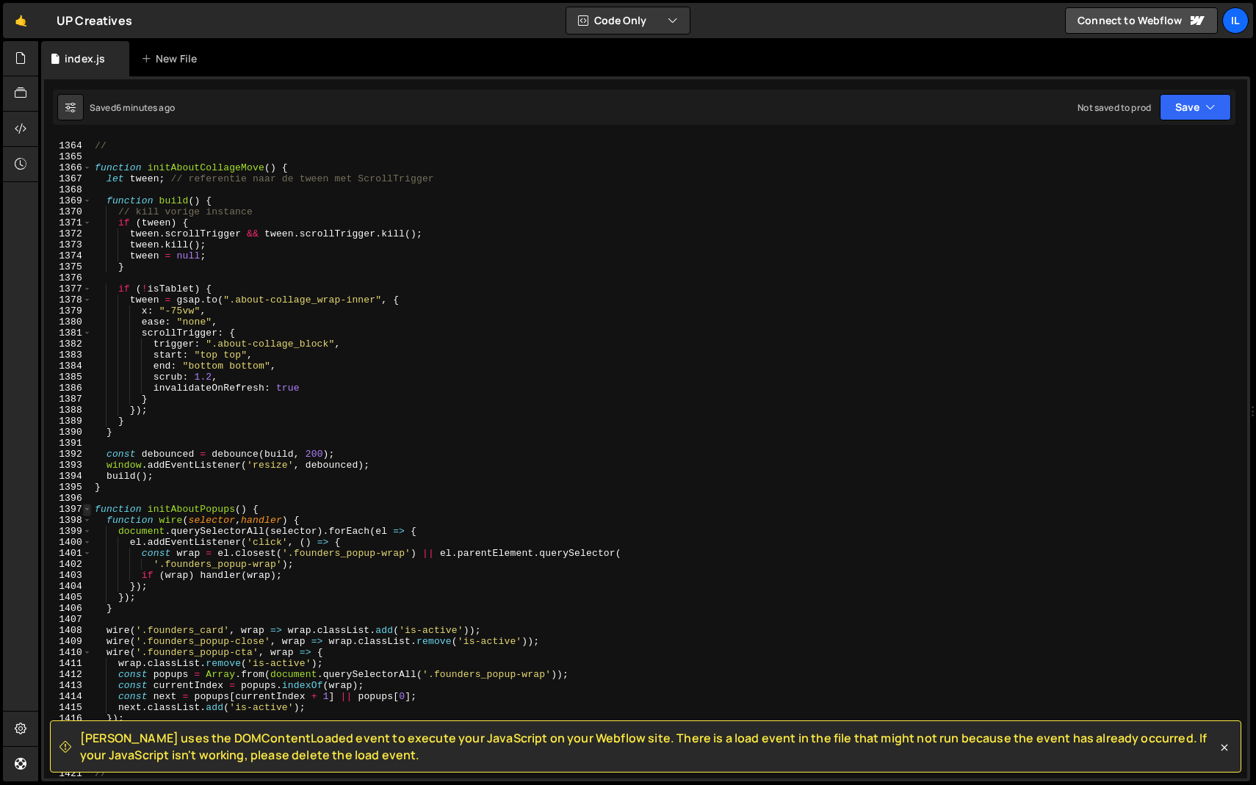
click at [88, 510] on span at bounding box center [87, 509] width 8 height 11
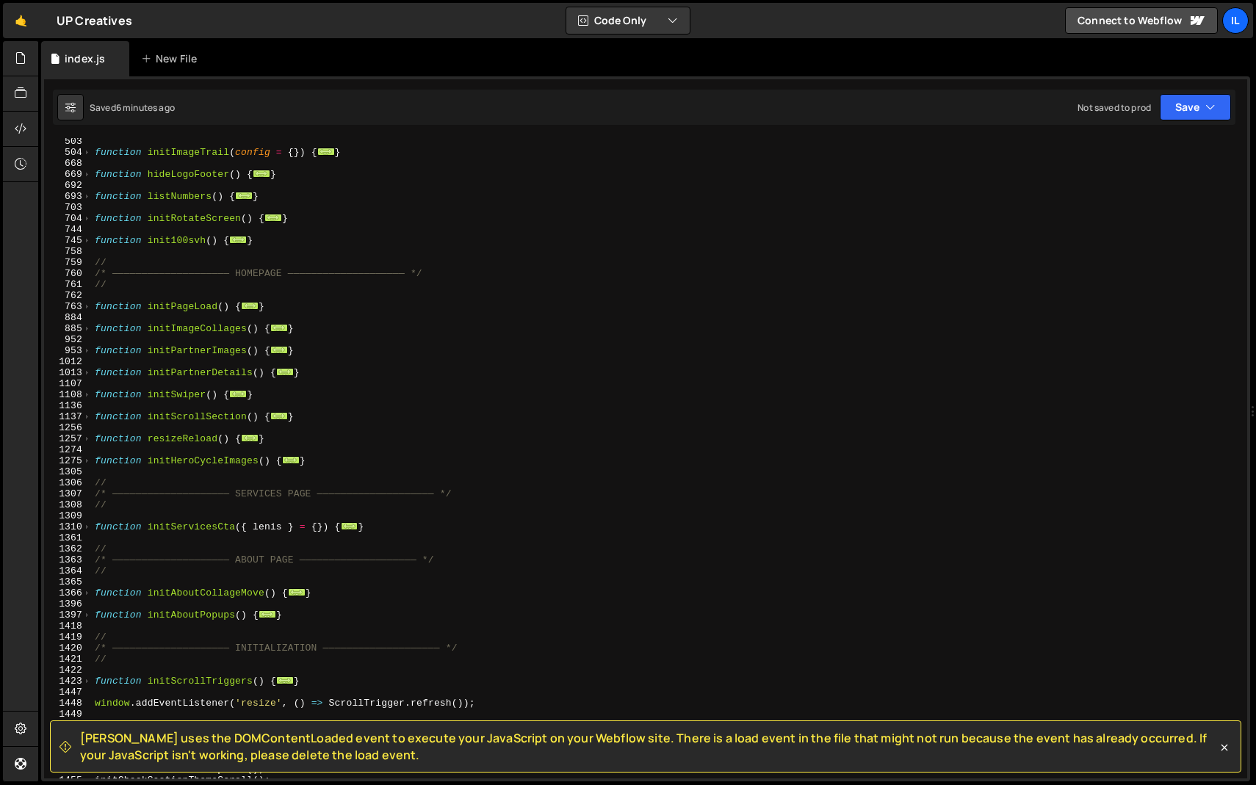
scroll to position [552, 0]
drag, startPoint x: 273, startPoint y: 244, endPoint x: 77, endPoint y: 243, distance: 196.1
click at [77, 243] on div "503 504 668 669 692 693 703 704 744 745 758 759 760 761 762 763 884 885 952 953…" at bounding box center [645, 458] width 1203 height 640
paste textarea "}"
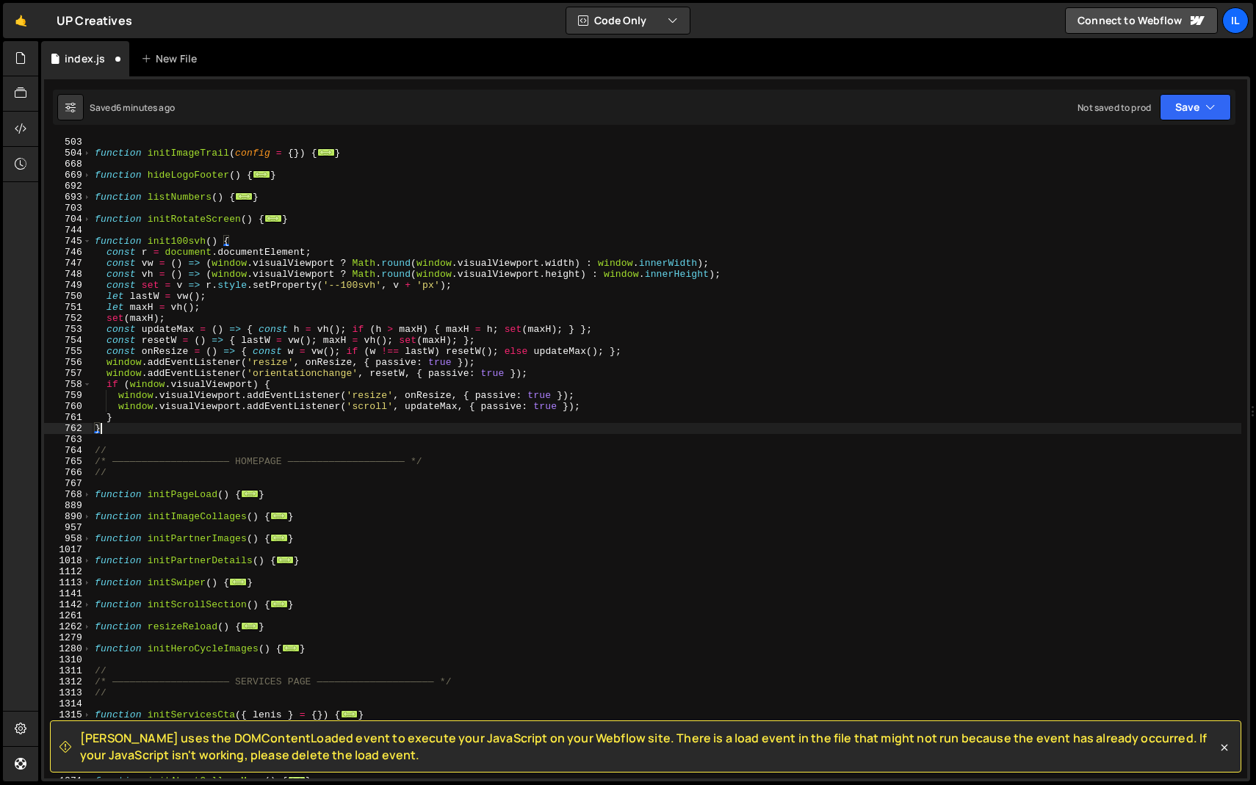
type textarea "window.addEventListener('resize', onResize, { passive: true });"
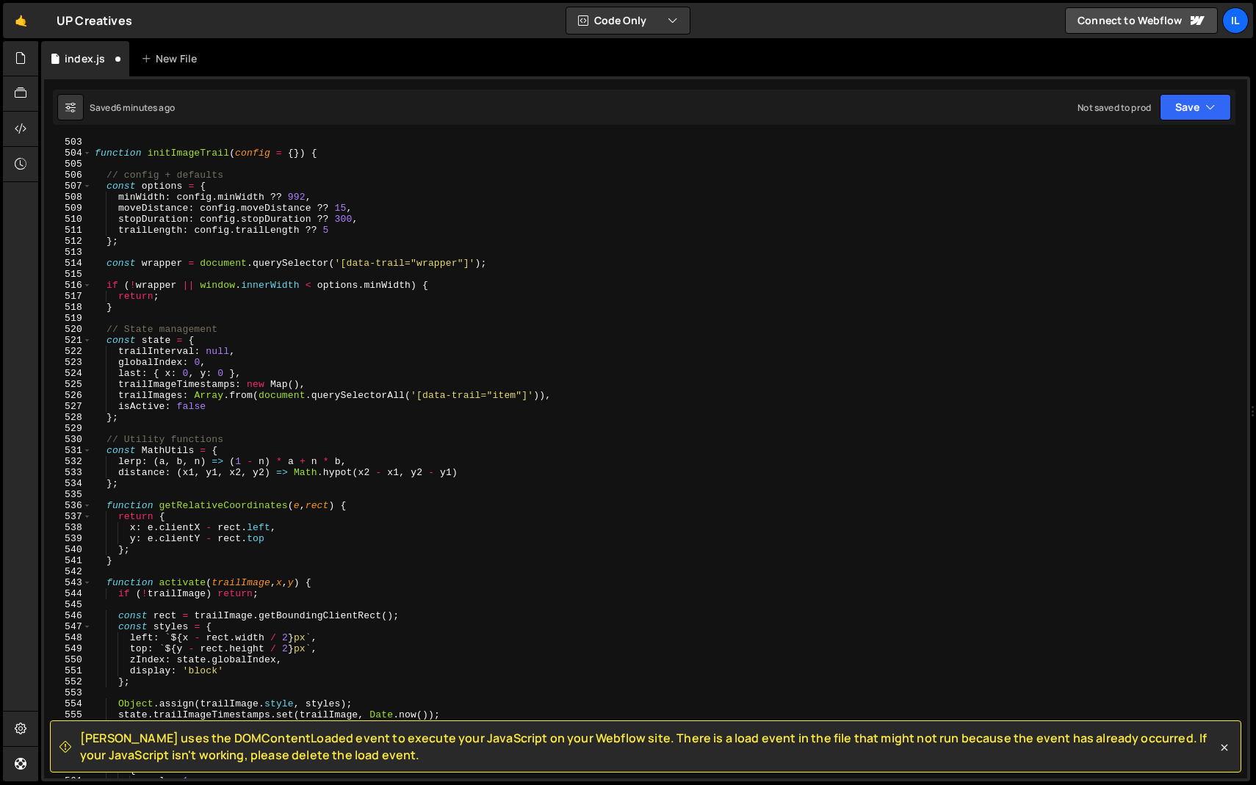
scroll to position [5531, 0]
